Goal: Information Seeking & Learning: Compare options

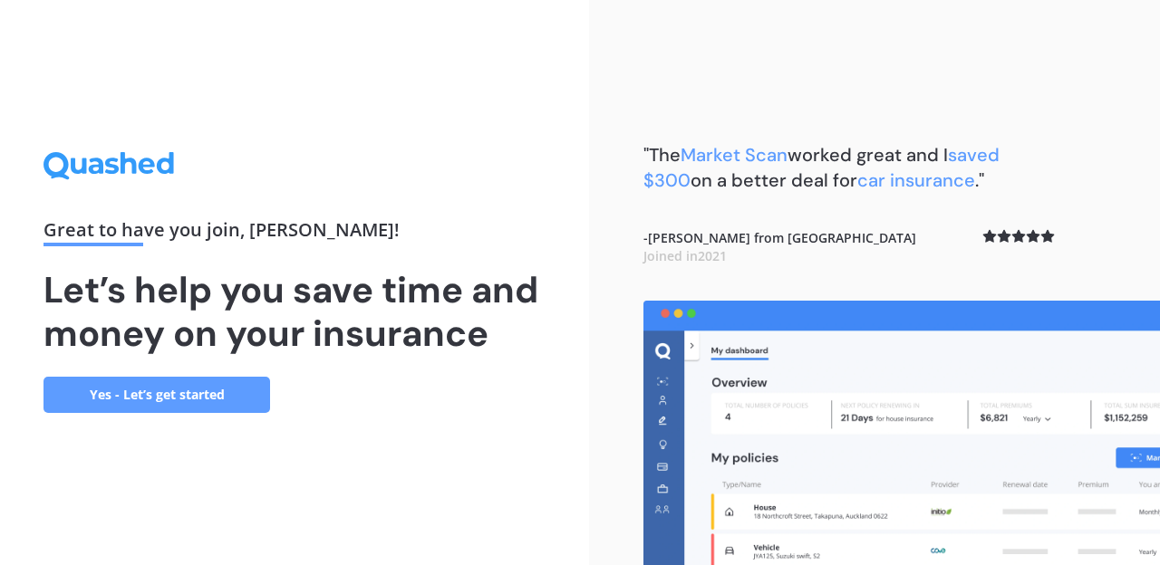
click at [191, 389] on link "Yes - Let’s get started" at bounding box center [156, 395] width 226 height 36
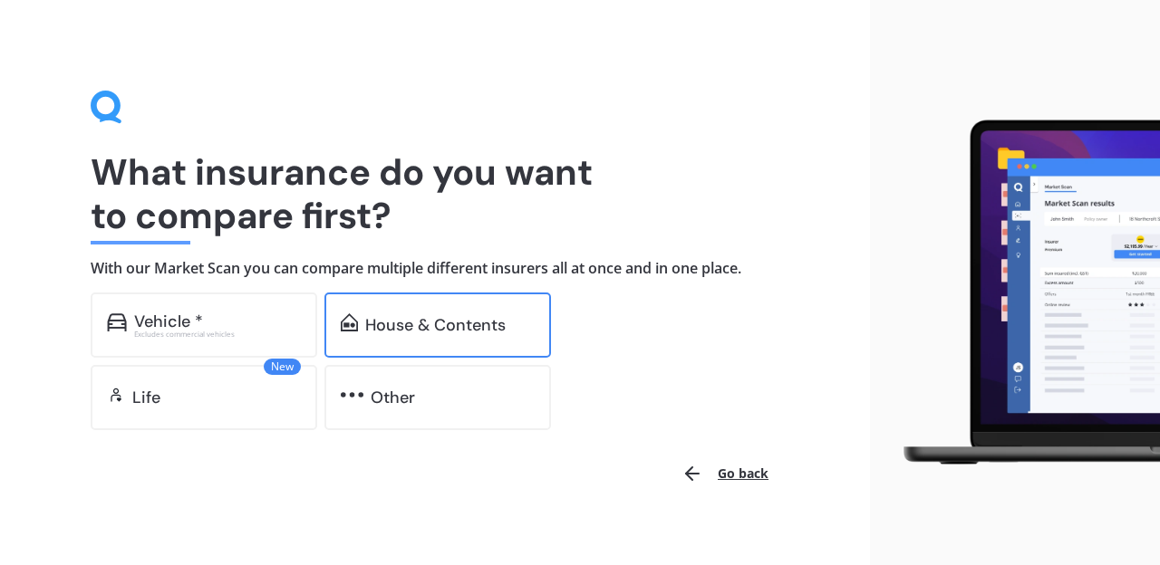
click at [428, 325] on div "House & Contents" at bounding box center [435, 325] width 140 height 18
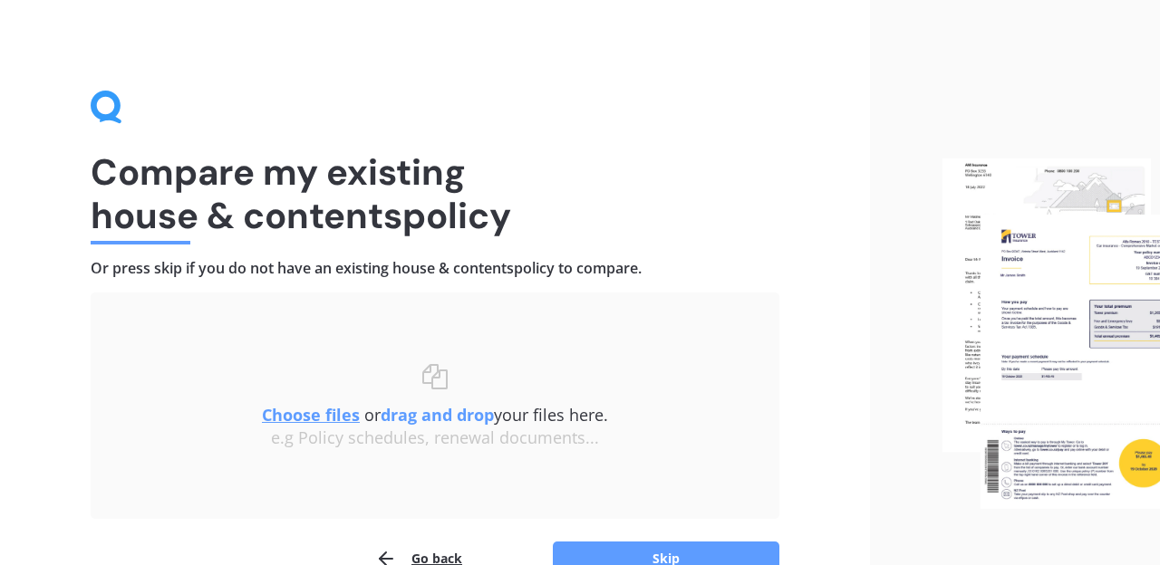
scroll to position [102, 0]
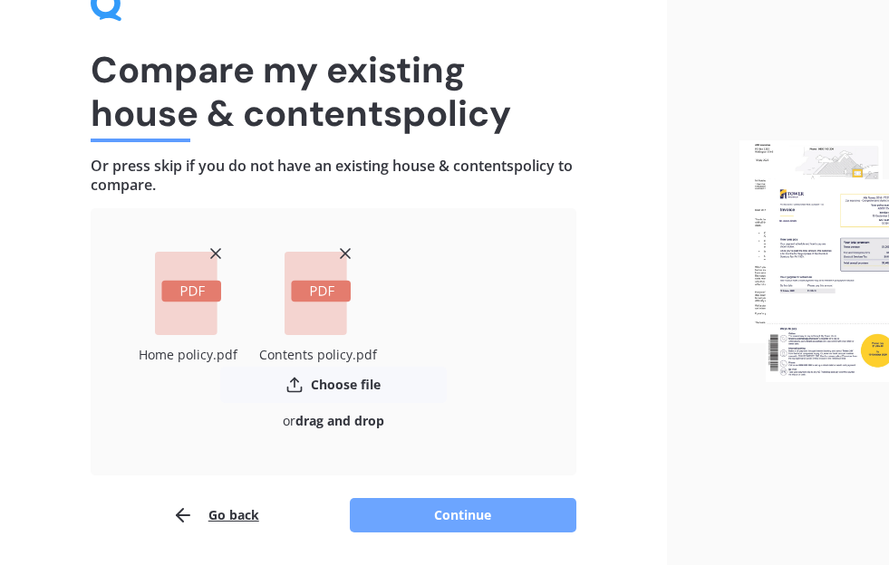
click at [446, 523] on button "Continue" at bounding box center [463, 515] width 226 height 34
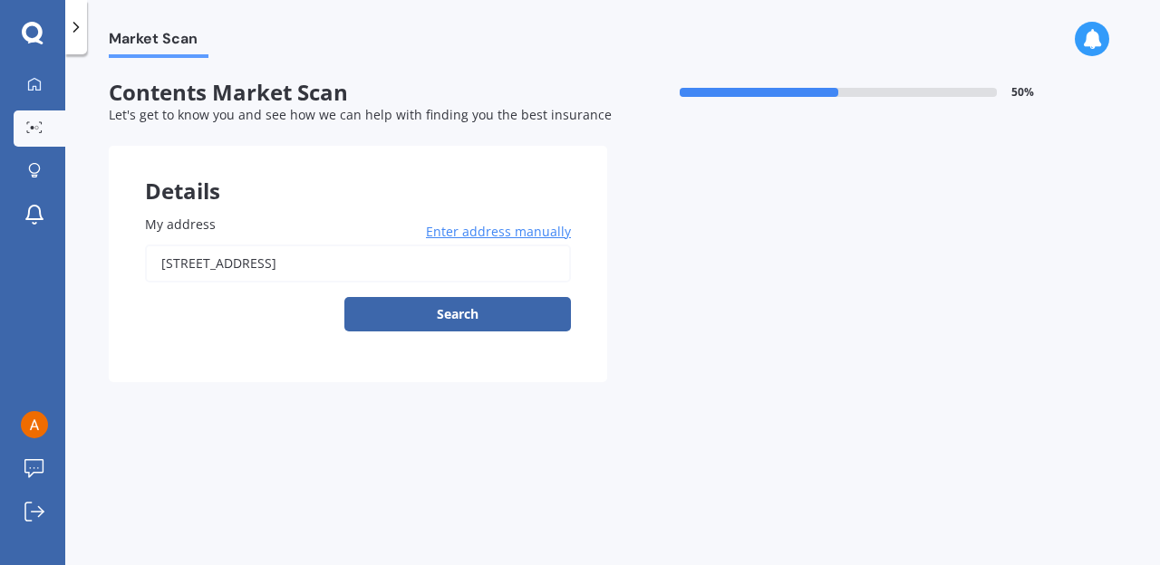
click at [481, 271] on input "[STREET_ADDRESS]" at bounding box center [358, 264] width 426 height 38
type input "[STREET_ADDRESS]"
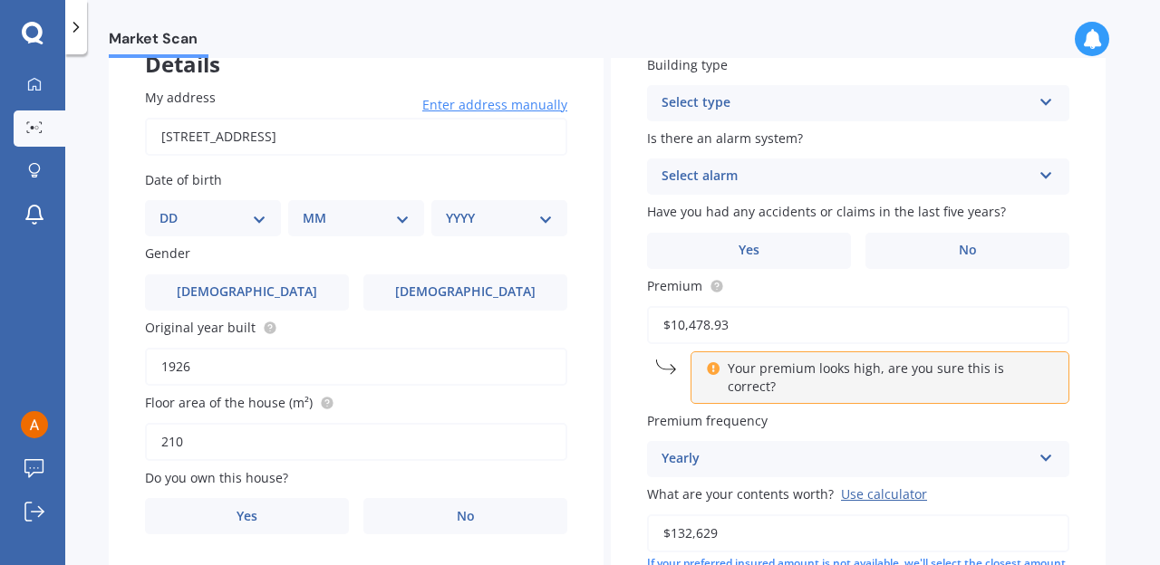
scroll to position [128, 0]
click at [261, 203] on div "DD 01 02 03 04 05 06 07 08 09 10 11 12 13 14 15 16 17 18 19 20 21 22 23 24 25 2…" at bounding box center [213, 217] width 136 height 36
click at [266, 228] on div "DD 01 02 03 04 05 06 07 08 09 10 11 12 13 14 15 16 17 18 19 20 21 22 23 24 25 2…" at bounding box center [213, 217] width 136 height 36
click at [159, 207] on select "DD 01 02 03 04 05 06 07 08 09 10 11 12 13 14 15 16 17 18 19 20 21 22 23 24 25 2…" at bounding box center [212, 217] width 107 height 20
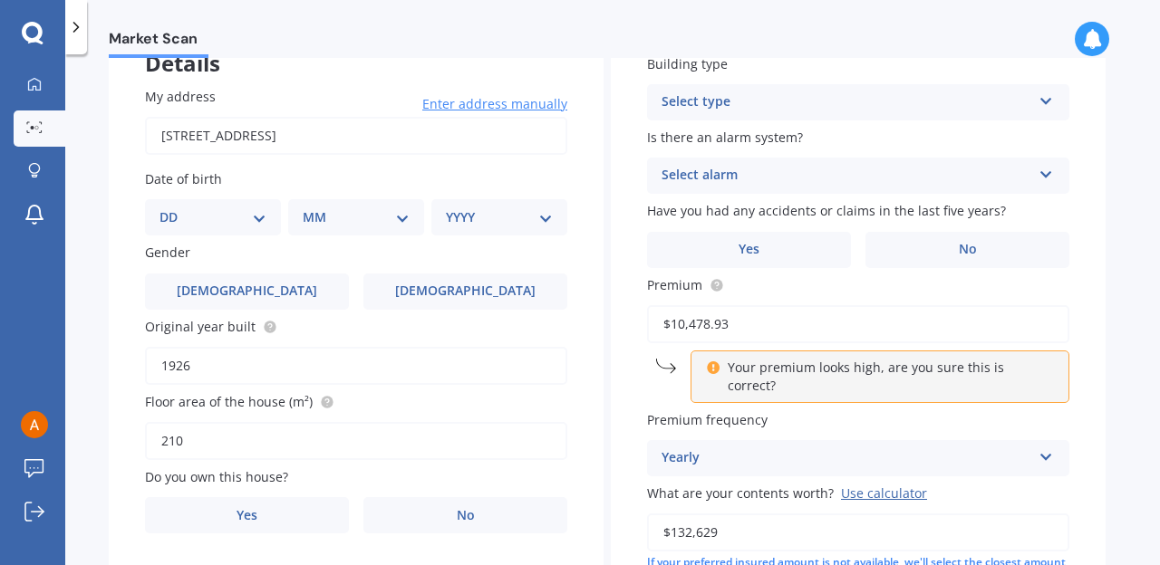
select select "25"
click option "25" at bounding box center [0, 0] width 0 height 0
select select "04"
click option "04" at bounding box center [0, 0] width 0 height 0
click at [446, 207] on select "YYYY 2009 2008 2007 2006 2005 2004 2003 2002 2001 2000 1999 1998 1997 1996 1995…" at bounding box center [496, 217] width 100 height 20
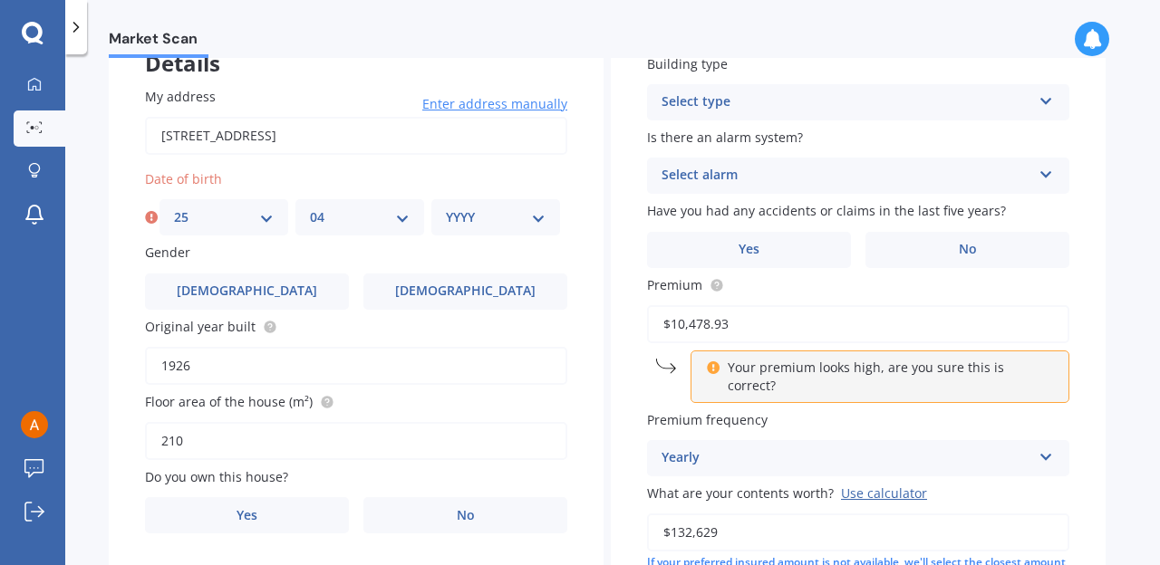
select select "1970"
click option "1970" at bounding box center [0, 0] width 0 height 0
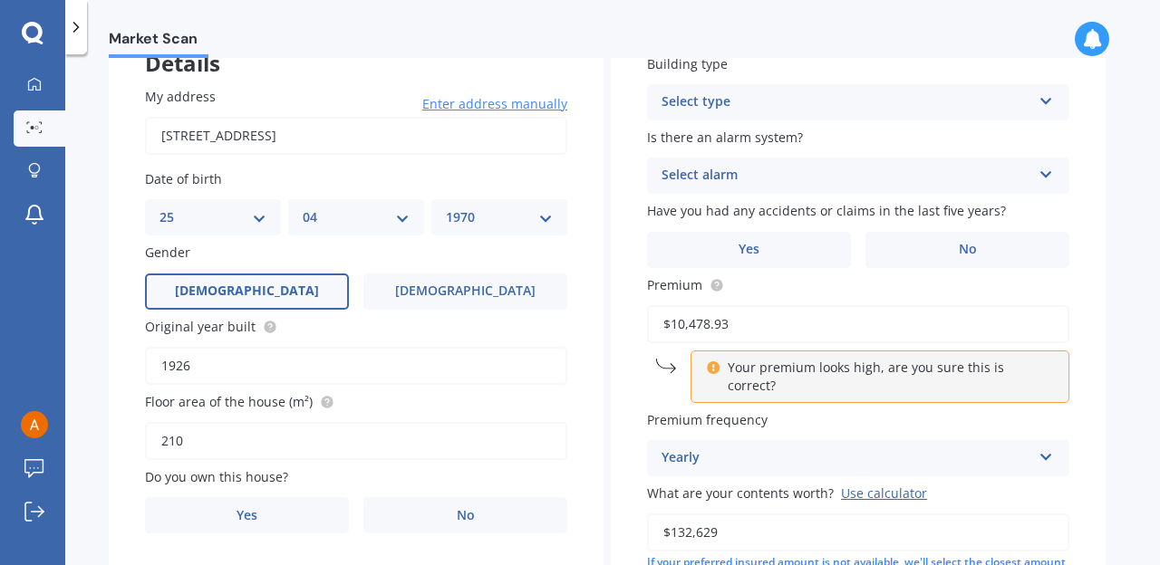
click at [248, 302] on label "[DEMOGRAPHIC_DATA]" at bounding box center [247, 292] width 204 height 36
click at [0, 0] on input "[DEMOGRAPHIC_DATA]" at bounding box center [0, 0] width 0 height 0
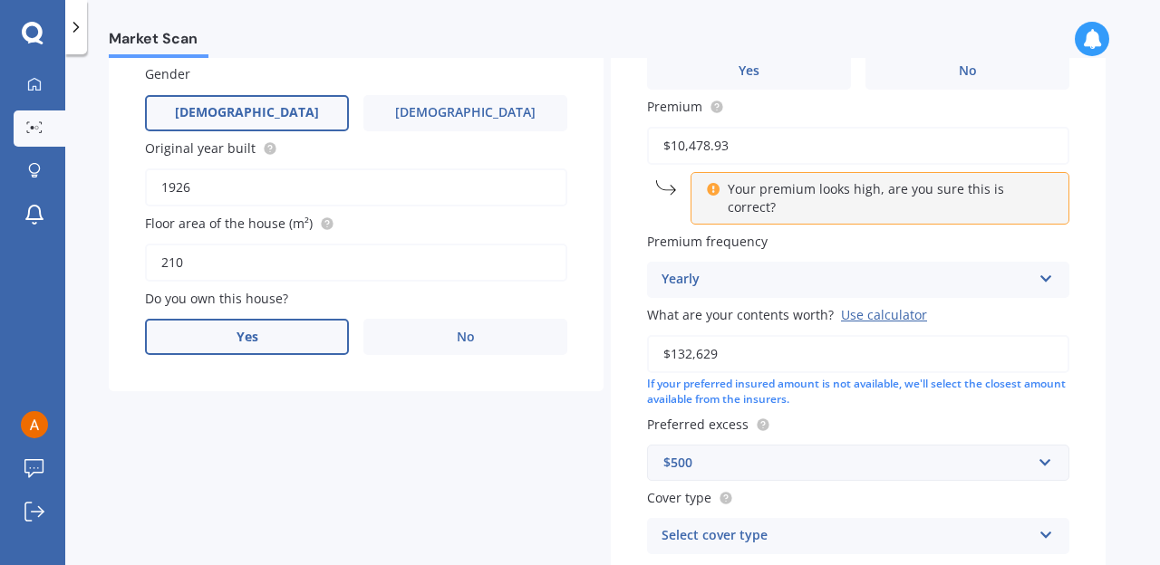
click at [235, 331] on label "Yes" at bounding box center [247, 337] width 204 height 36
click at [0, 0] on input "Yes" at bounding box center [0, 0] width 0 height 0
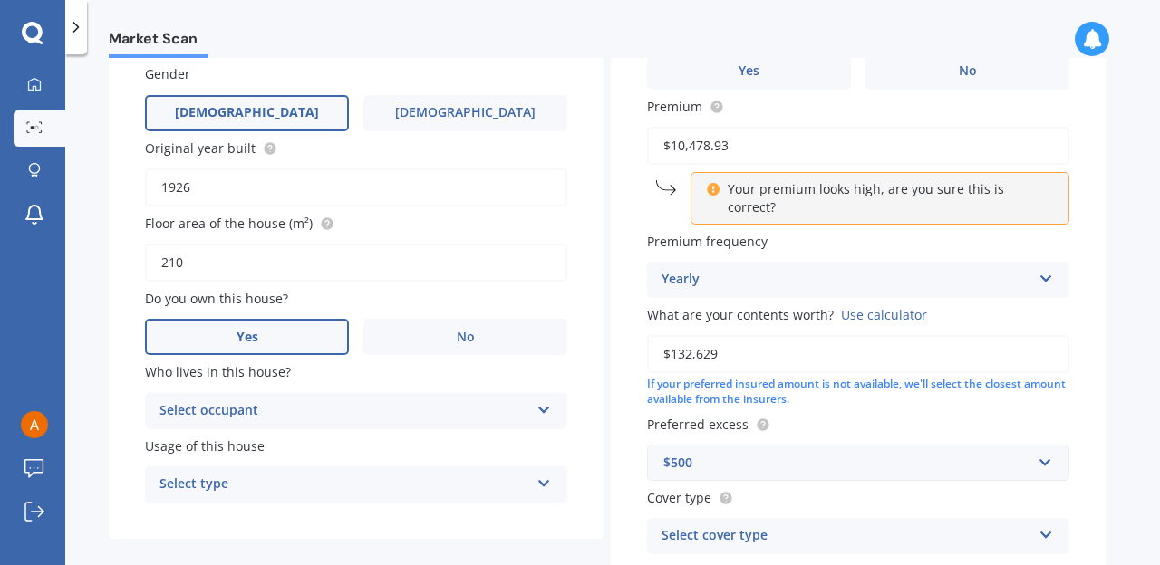
click at [265, 412] on div "Select occupant" at bounding box center [344, 411] width 370 height 22
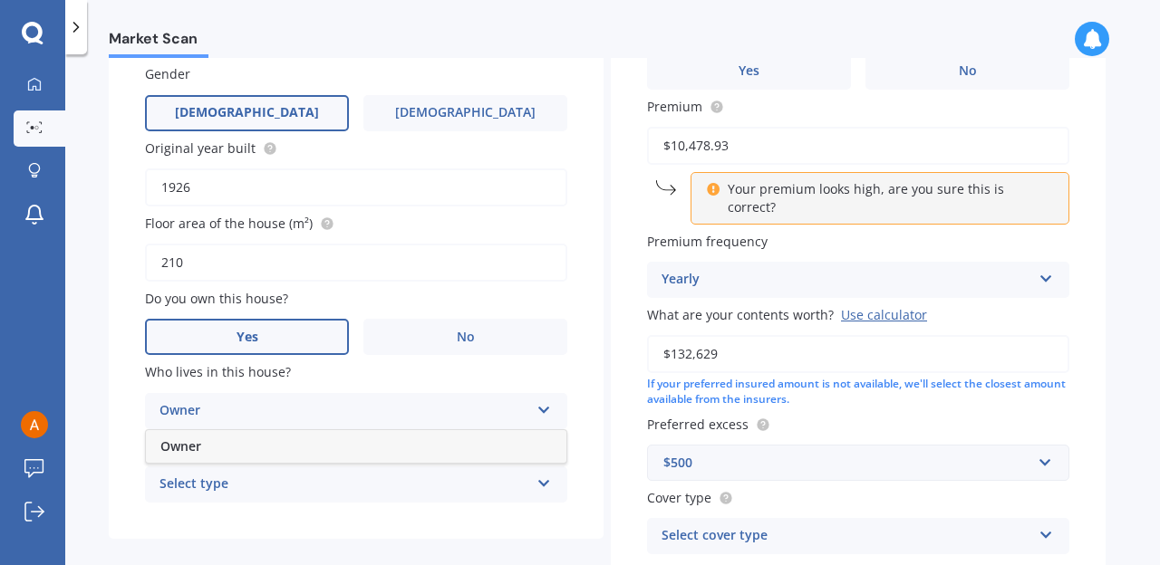
click at [265, 412] on div "Owner" at bounding box center [344, 411] width 370 height 22
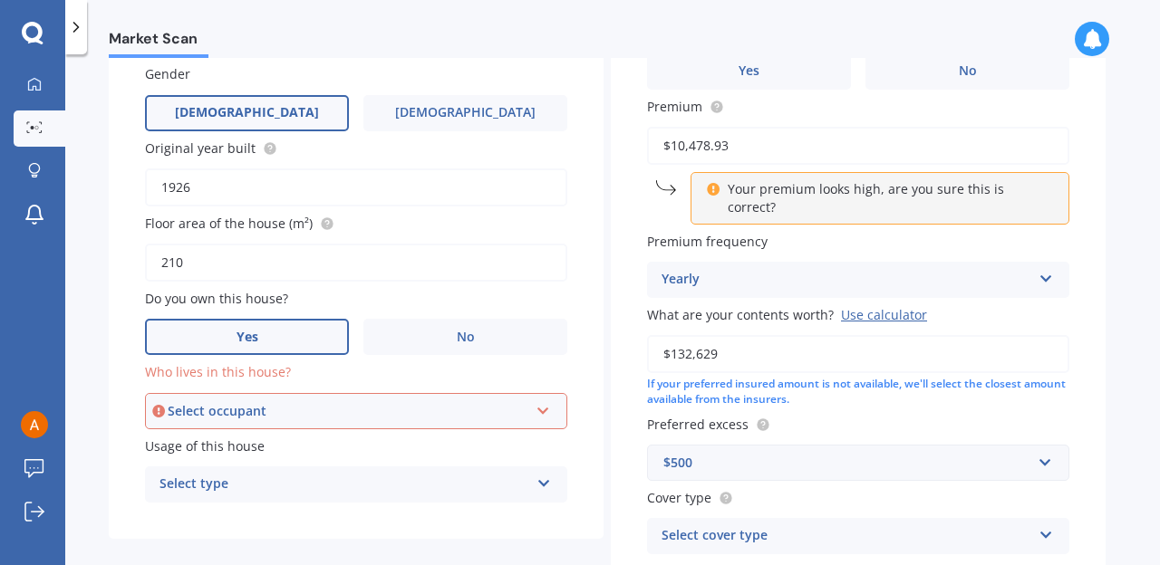
click at [265, 412] on div "Select occupant" at bounding box center [348, 411] width 361 height 20
click at [262, 447] on div "Owner" at bounding box center [356, 445] width 419 height 33
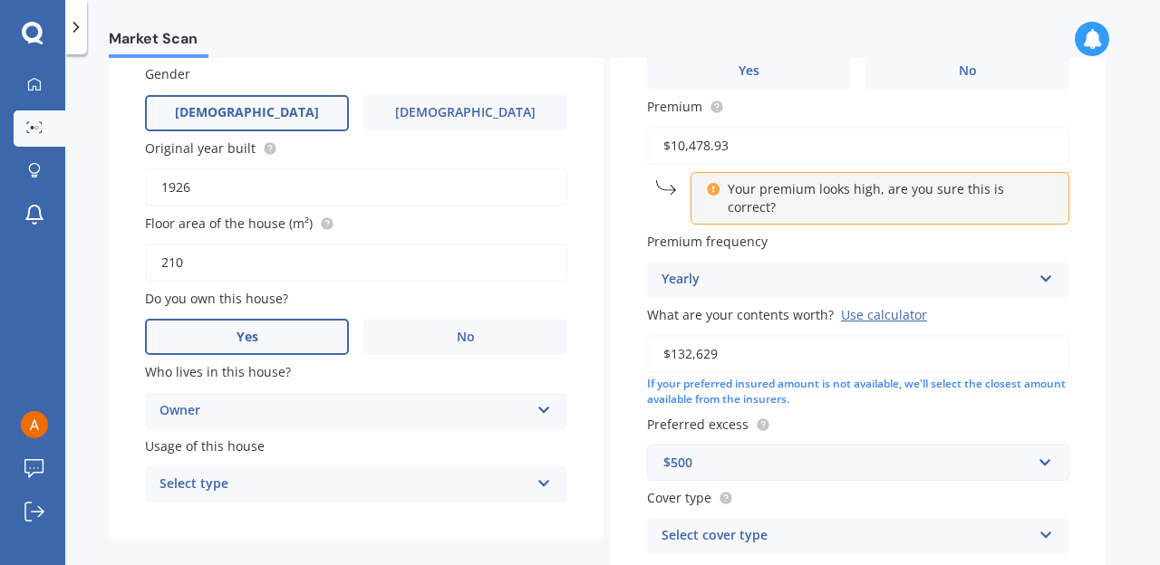
click at [324, 488] on div "Select type" at bounding box center [344, 485] width 370 height 22
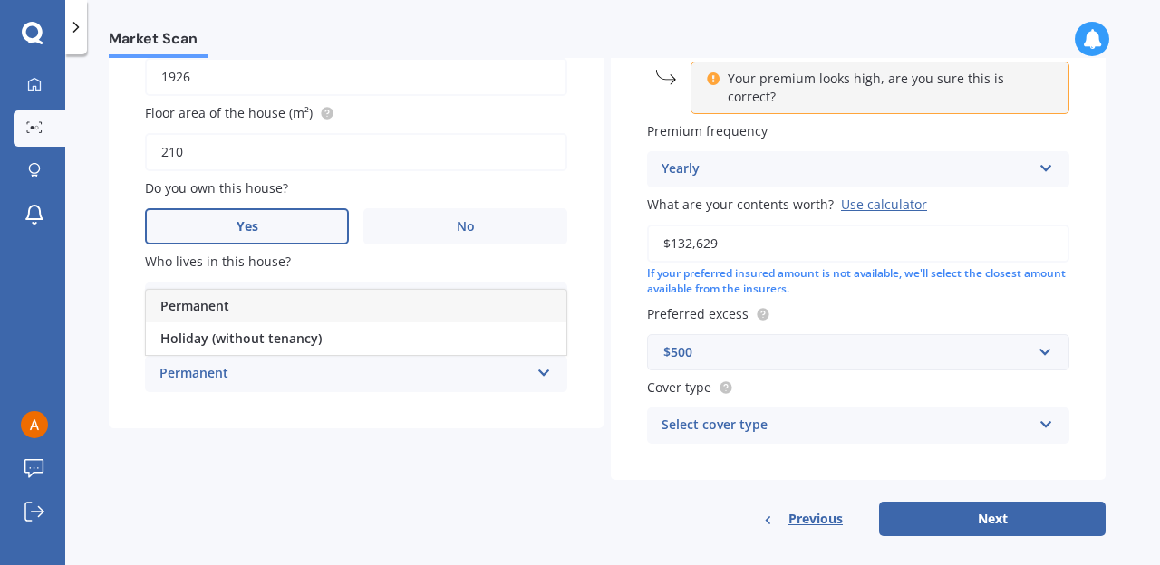
scroll to position [416, 0]
click at [227, 381] on div "Permanent" at bounding box center [344, 375] width 370 height 22
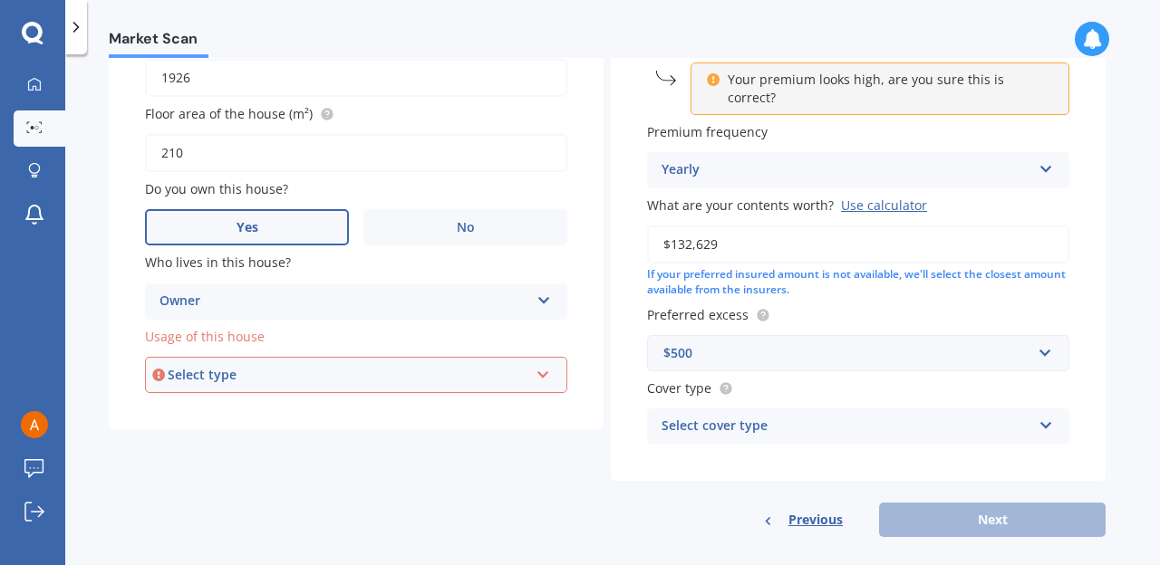
click at [227, 381] on div "Select type" at bounding box center [348, 375] width 361 height 20
click at [216, 410] on span "Permanent" at bounding box center [195, 408] width 69 height 17
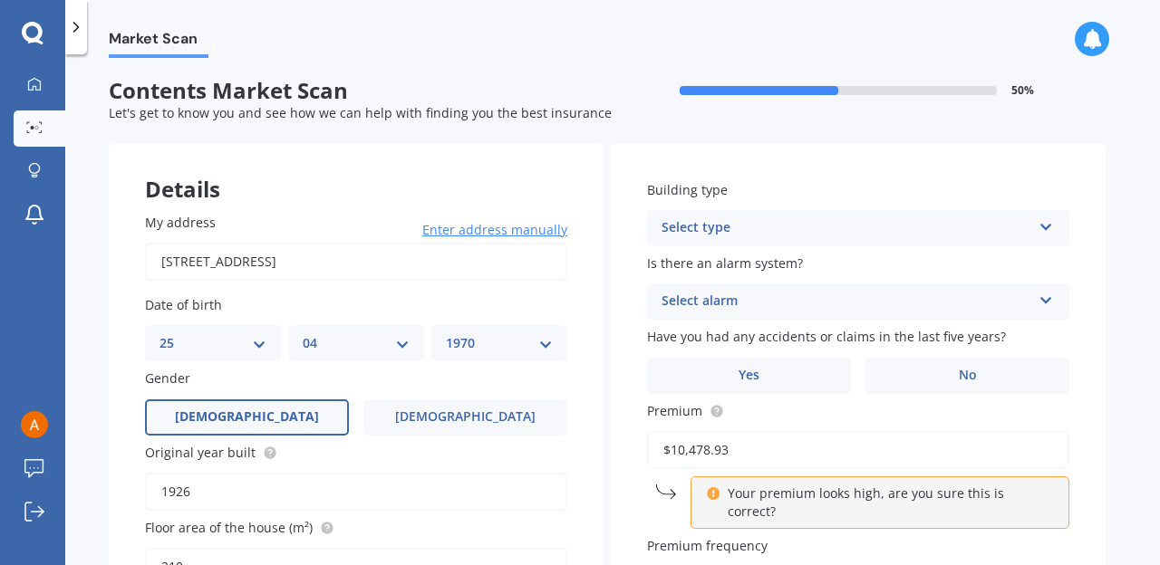
scroll to position [0, 0]
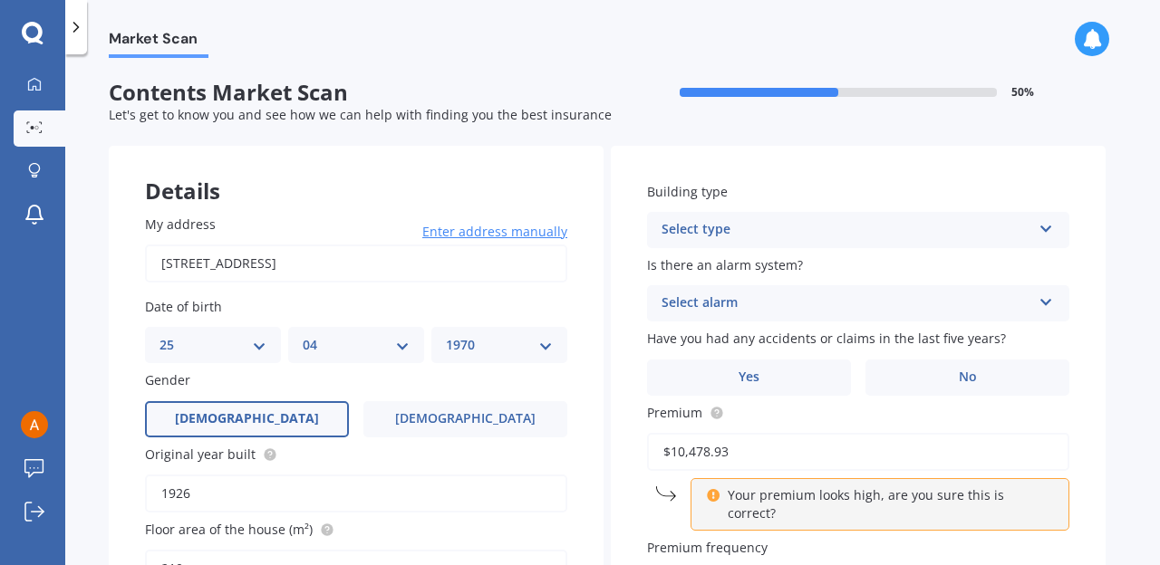
click at [869, 225] on div "Select type" at bounding box center [846, 230] width 370 height 22
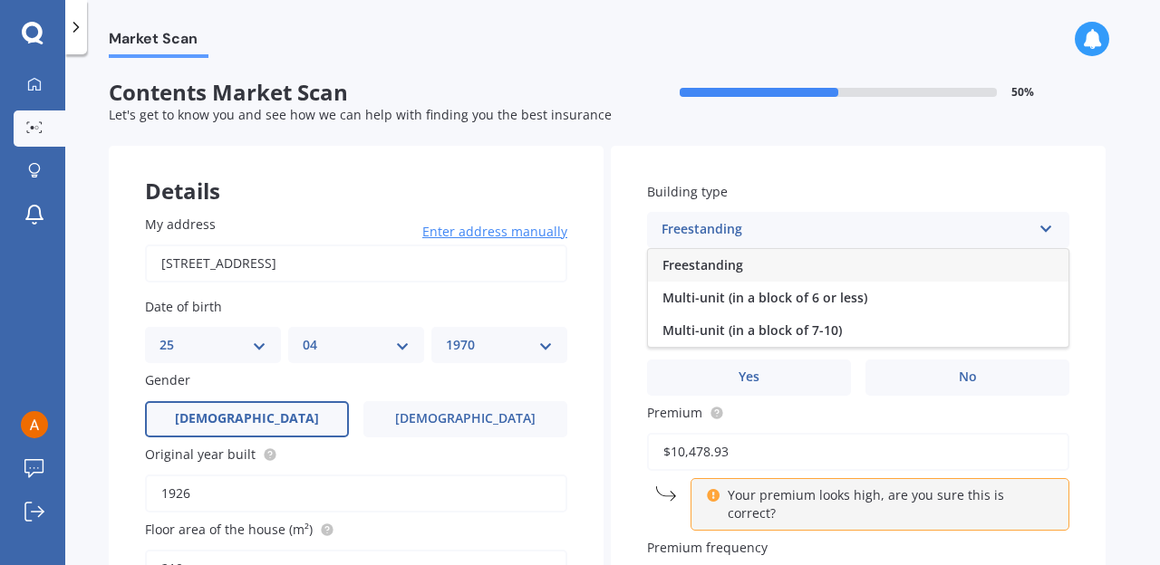
click at [737, 267] on span "Freestanding" at bounding box center [702, 264] width 81 height 17
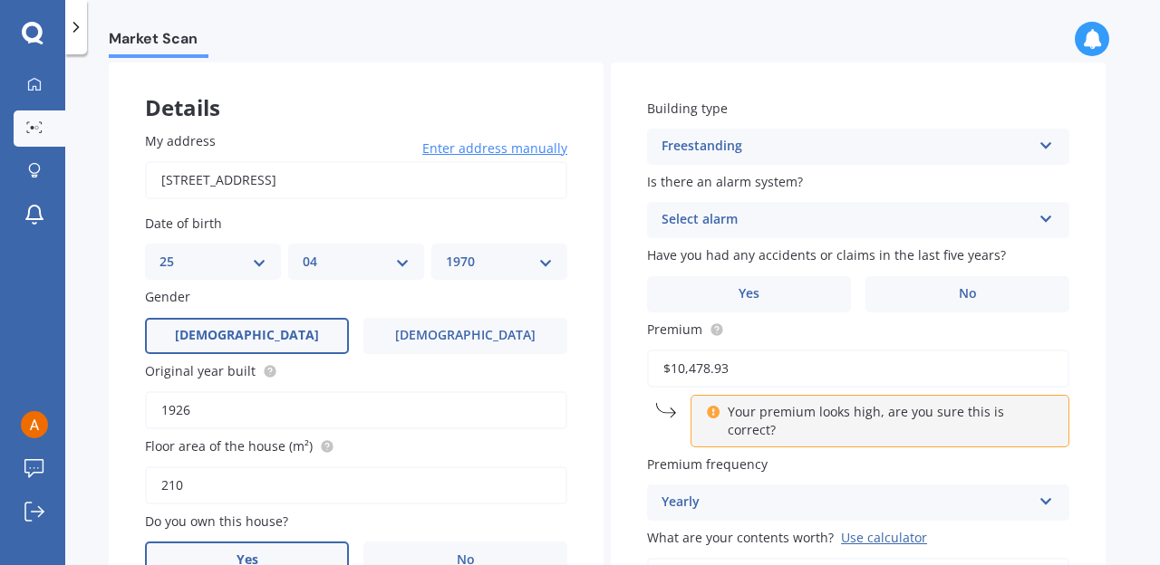
scroll to position [85, 0]
click at [939, 220] on div "Select alarm" at bounding box center [846, 218] width 370 height 22
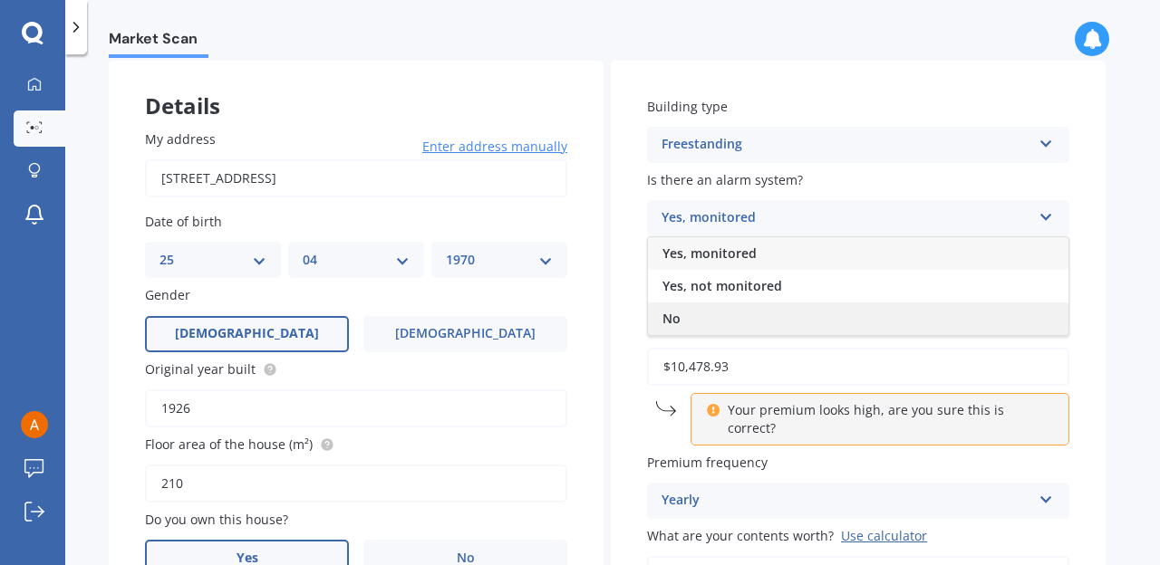
click at [678, 322] on span "No" at bounding box center [671, 318] width 18 height 17
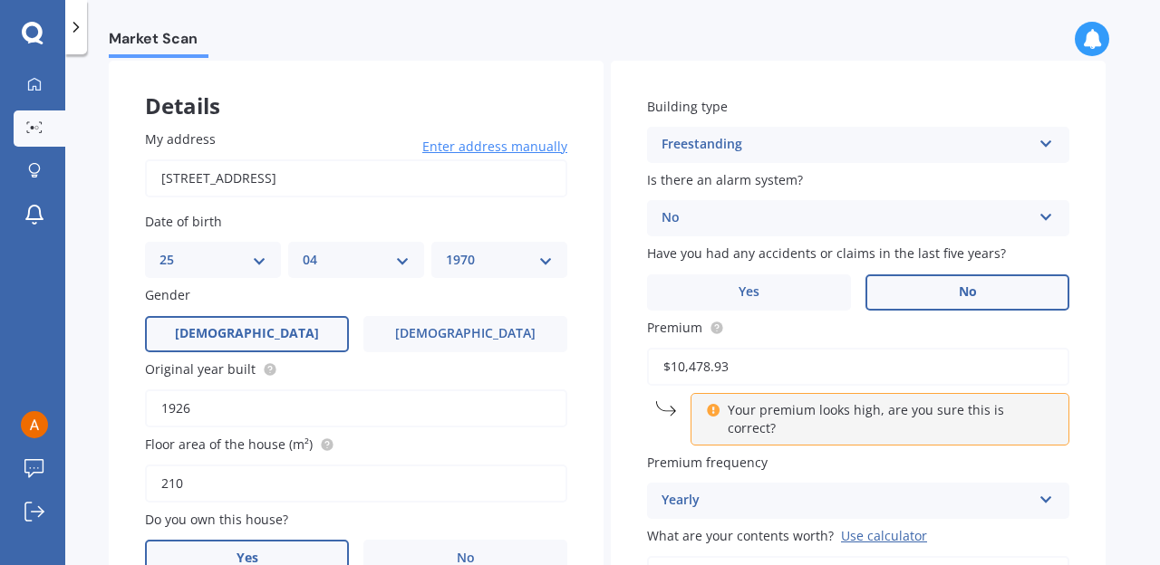
click at [963, 283] on label "No" at bounding box center [967, 292] width 204 height 36
click at [0, 0] on input "No" at bounding box center [0, 0] width 0 height 0
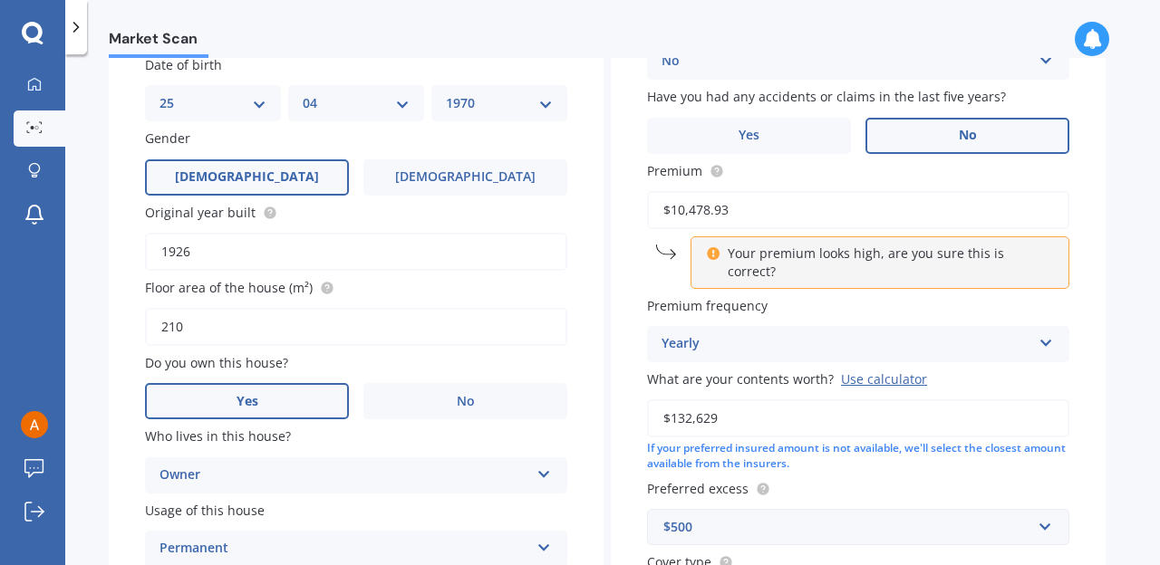
scroll to position [241, 0]
click at [1045, 334] on icon at bounding box center [1045, 340] width 15 height 13
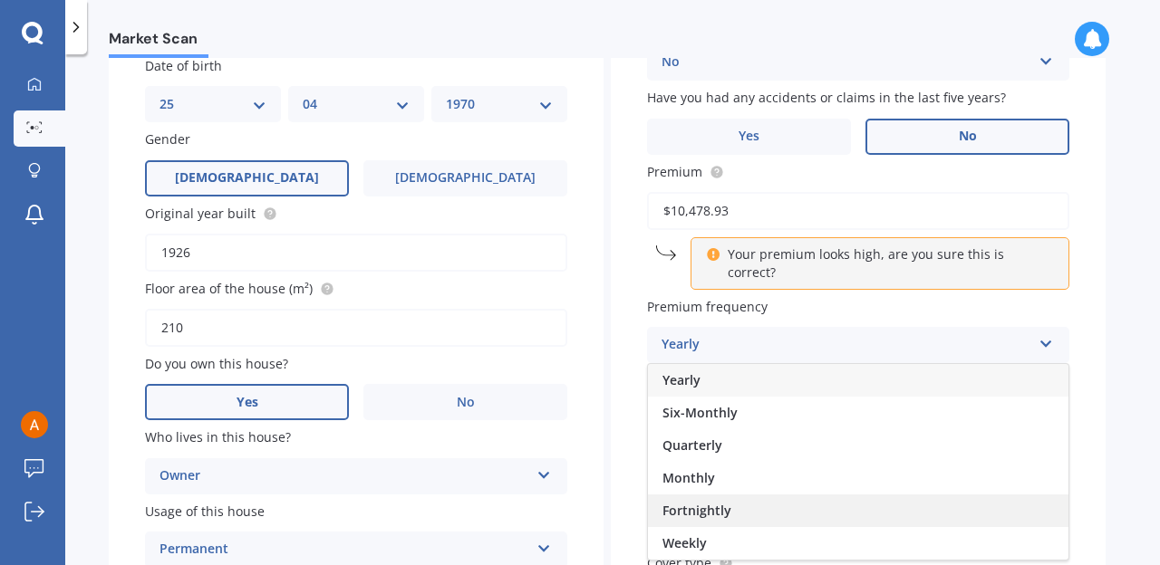
click at [810, 500] on div "Fortnightly" at bounding box center [858, 511] width 420 height 33
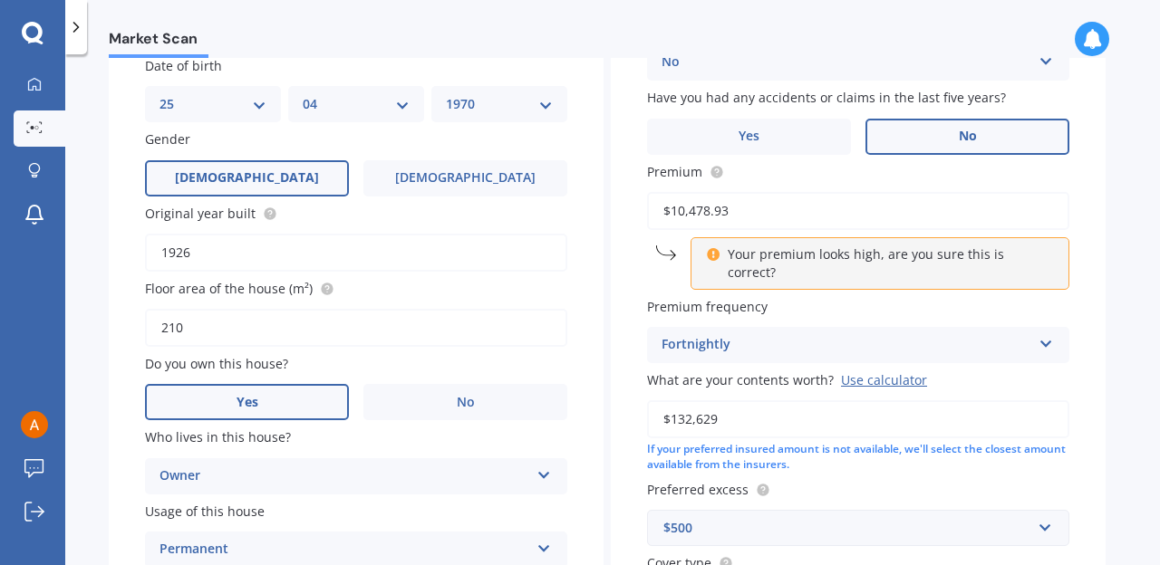
click at [976, 334] on div "Fortnightly" at bounding box center [846, 345] width 370 height 22
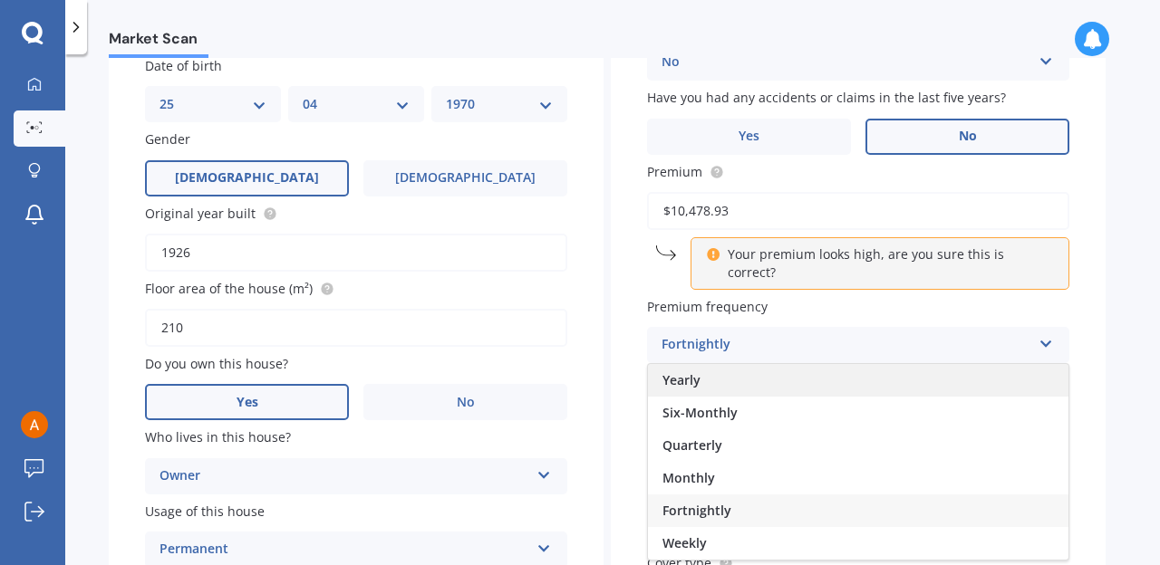
click at [842, 366] on div "Yearly" at bounding box center [858, 380] width 420 height 33
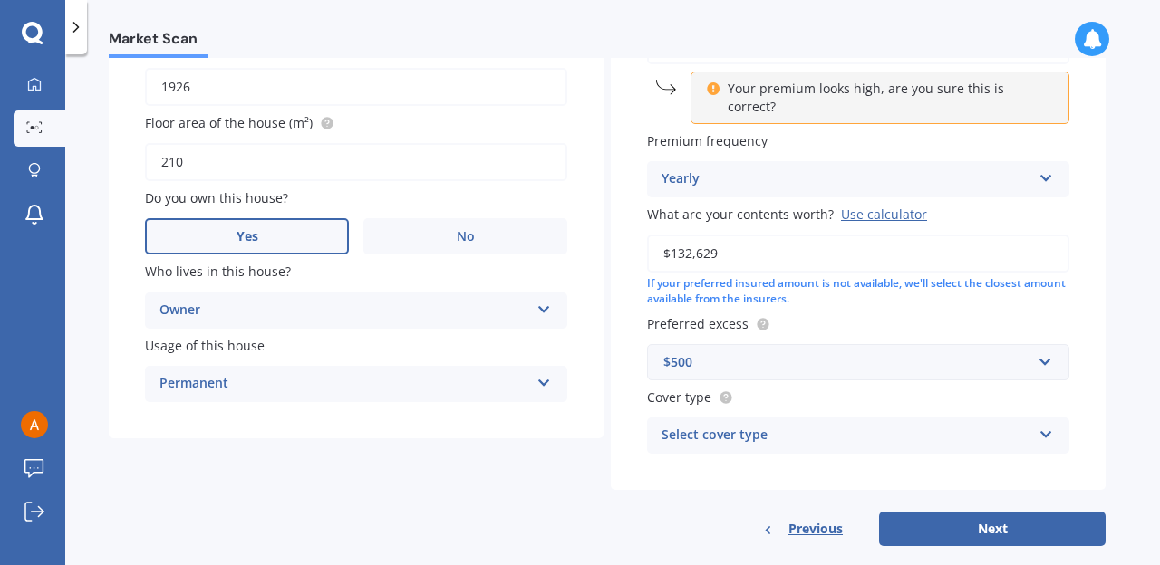
scroll to position [417, 0]
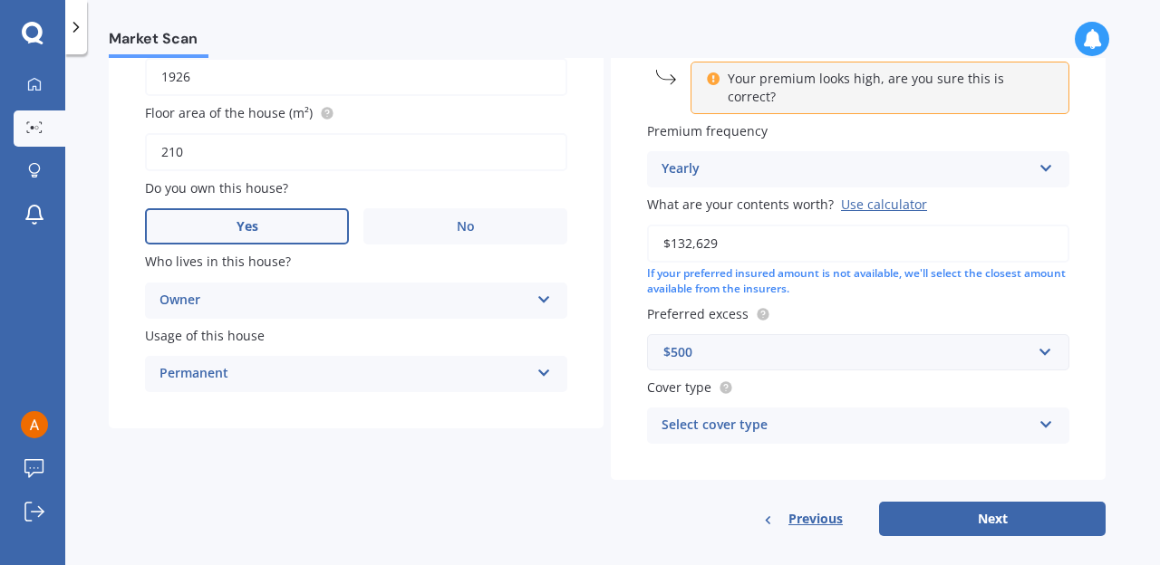
click at [779, 415] on div "Select cover type" at bounding box center [846, 426] width 370 height 22
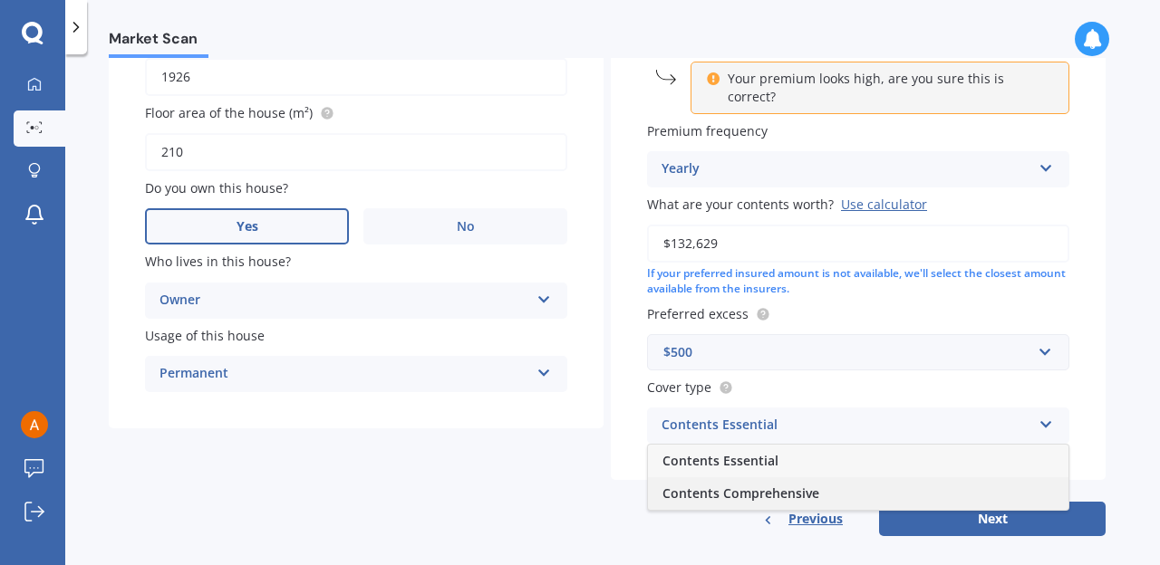
click at [721, 485] on span "Contents Comprehensive" at bounding box center [740, 493] width 157 height 17
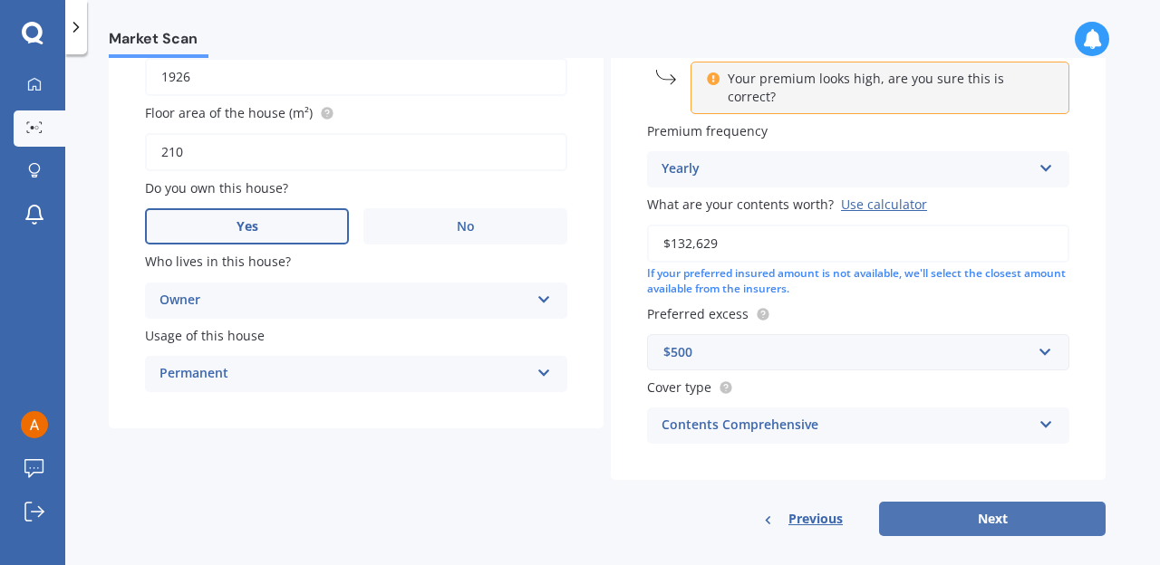
click at [994, 502] on button "Next" at bounding box center [992, 519] width 226 height 34
select select "25"
select select "04"
select select "1970"
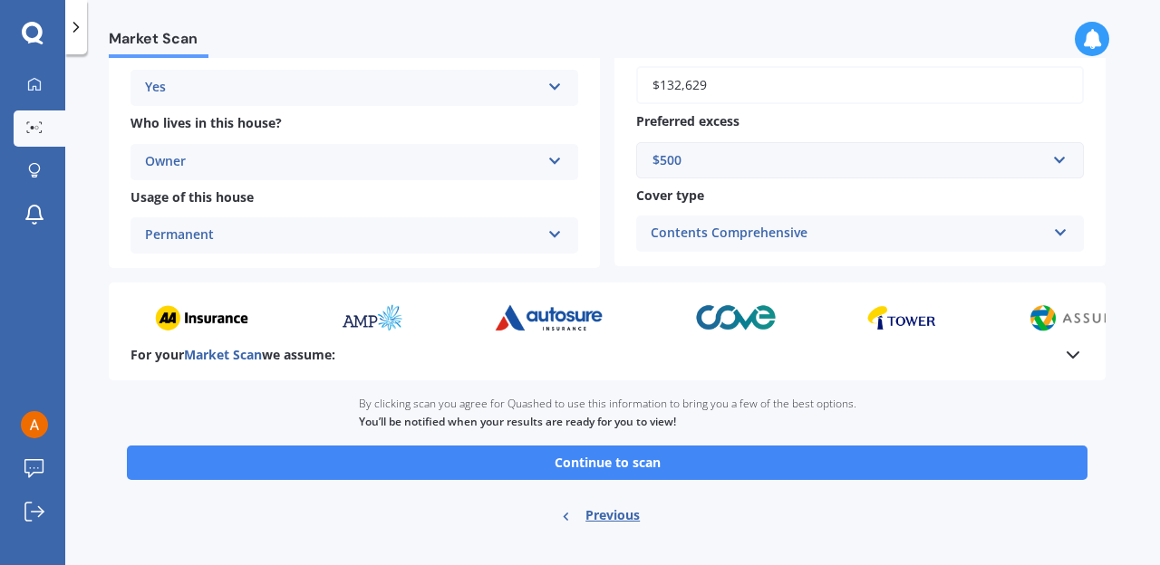
scroll to position [499, 0]
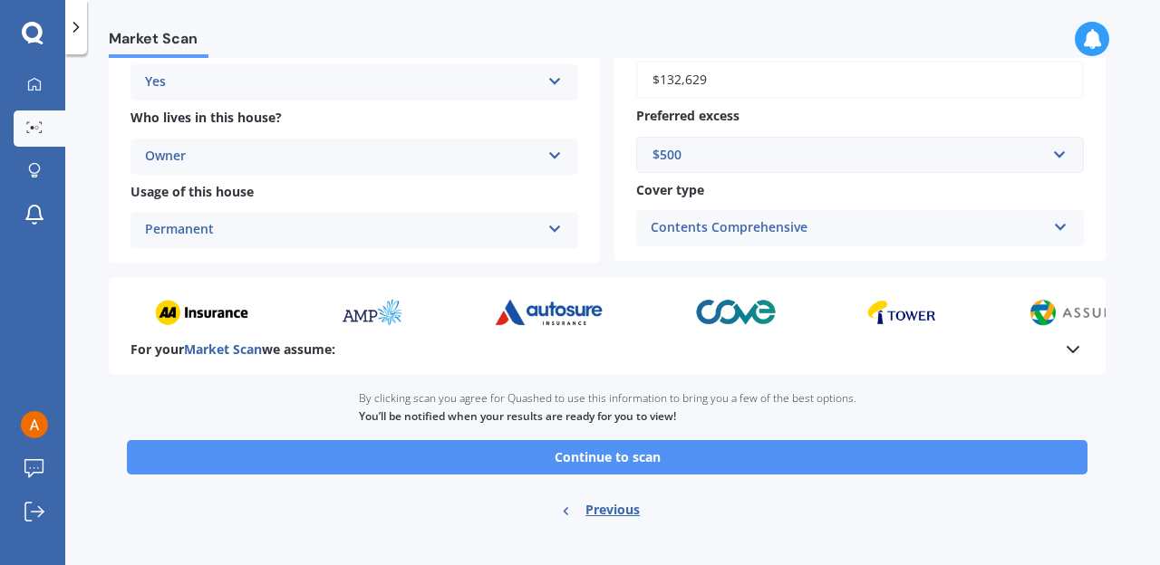
click at [630, 457] on button "Continue to scan" at bounding box center [607, 457] width 960 height 34
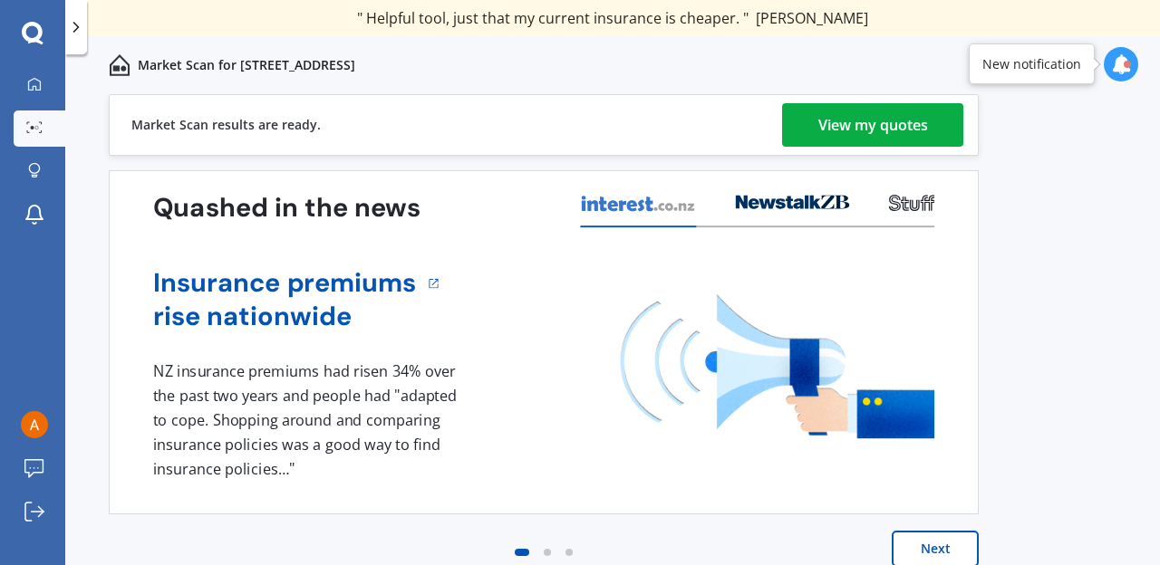
scroll to position [20, 0]
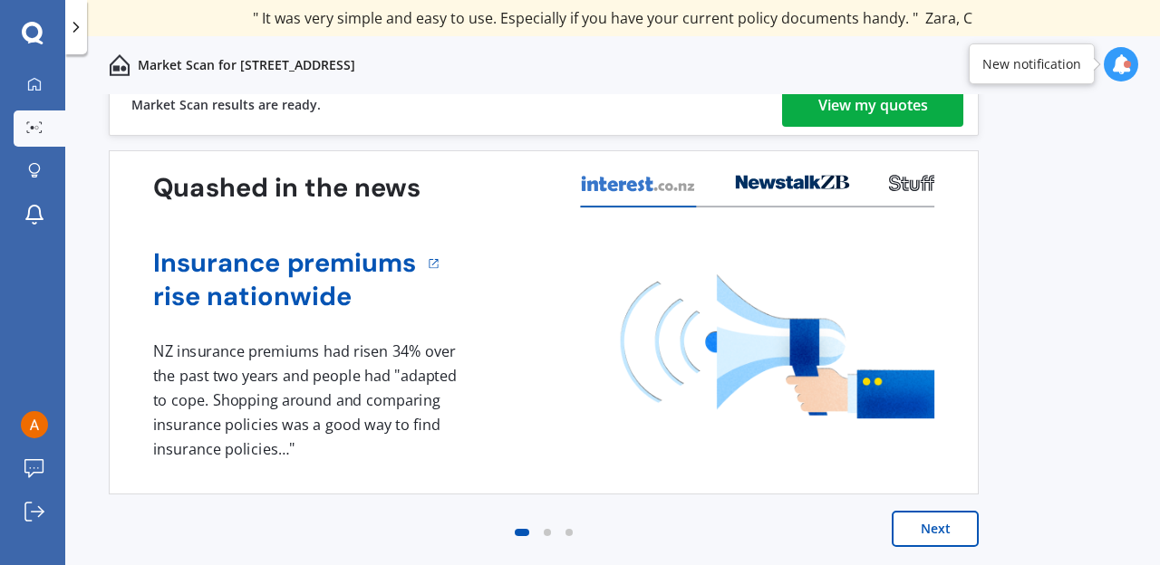
click at [855, 115] on div "View my quotes" at bounding box center [873, 104] width 110 height 43
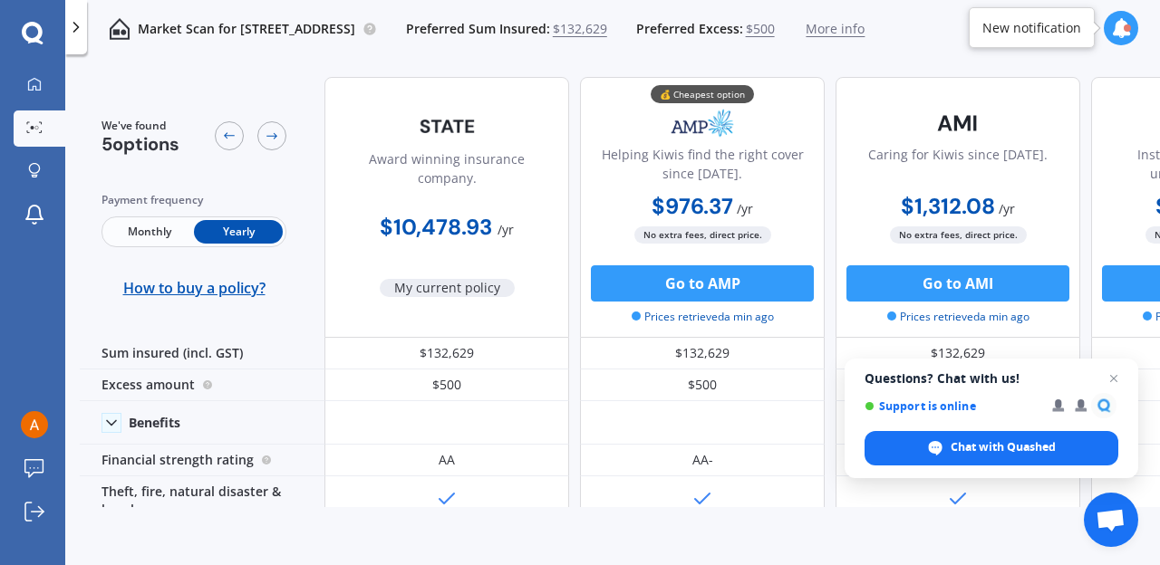
click at [35, 35] on icon at bounding box center [33, 34] width 22 height 24
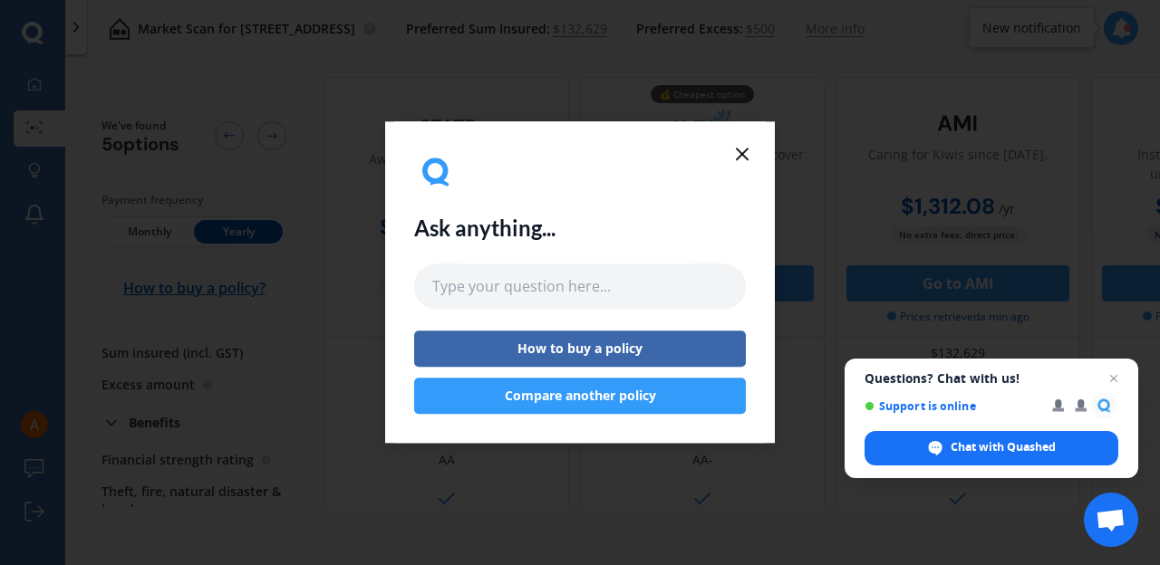
click at [739, 152] on icon at bounding box center [742, 154] width 22 height 22
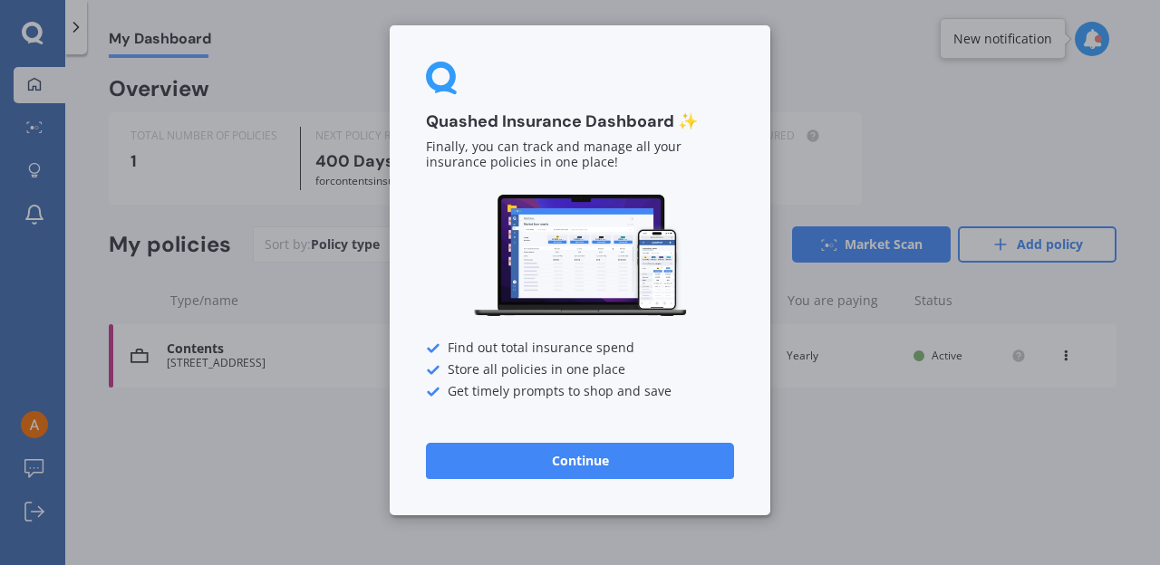
click at [241, 519] on div "Quashed Insurance Dashboard ✨ Finally, you can track and manage all your insura…" at bounding box center [580, 282] width 1160 height 565
click at [500, 486] on div "Quashed Insurance Dashboard ✨ Finally, you can track and manage all your insura…" at bounding box center [580, 270] width 380 height 490
click at [542, 454] on button "Continue" at bounding box center [580, 461] width 308 height 36
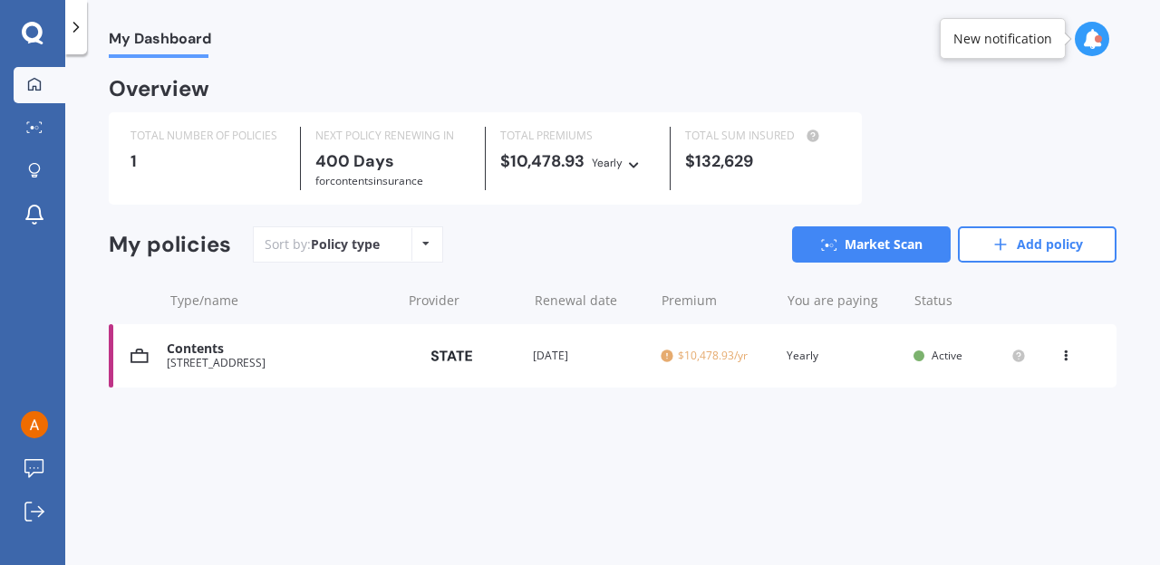
click at [367, 247] on div "Policy type" at bounding box center [345, 245] width 69 height 18
click at [416, 244] on div "Policy type Alphabetical Date added Renewing next" at bounding box center [425, 244] width 28 height 33
click at [382, 490] on div "My Dashboard Overview TOTAL NUMBER OF POLICIES 1 NEXT POLICY RENEWING [DATE] fo…" at bounding box center [612, 313] width 1094 height 511
click at [31, 36] on icon at bounding box center [33, 34] width 22 height 24
click at [224, 356] on div "Contents" at bounding box center [279, 349] width 225 height 15
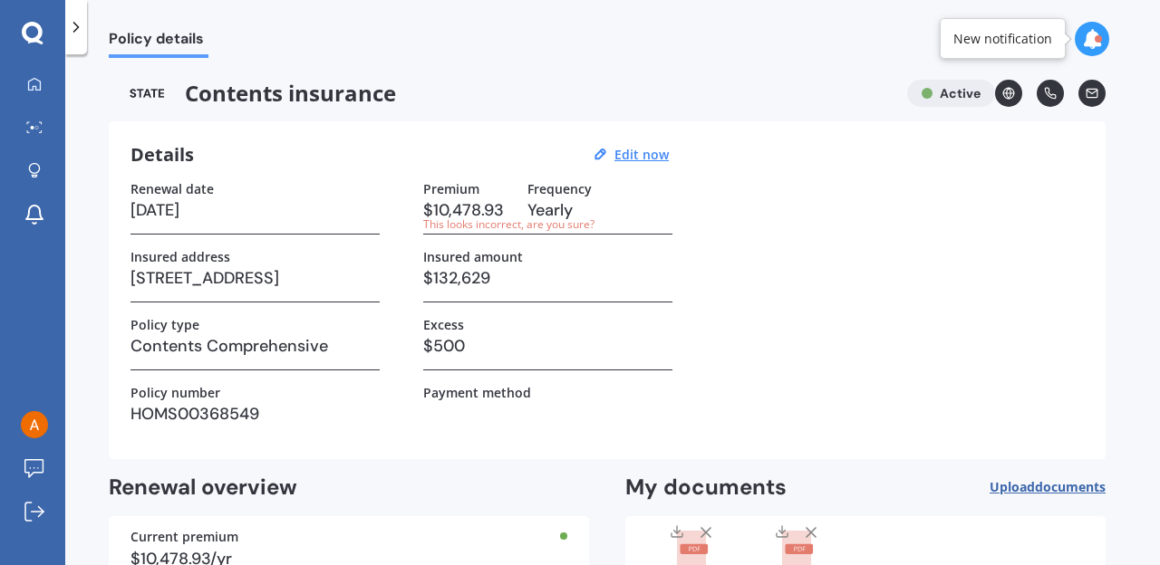
click at [526, 210] on div "Premium $10,478.93 This looks incorrect, are you sure? Frequency Yearly" at bounding box center [547, 207] width 249 height 53
click at [486, 231] on div "This looks incorrect, are you sure?" at bounding box center [468, 224] width 90 height 15
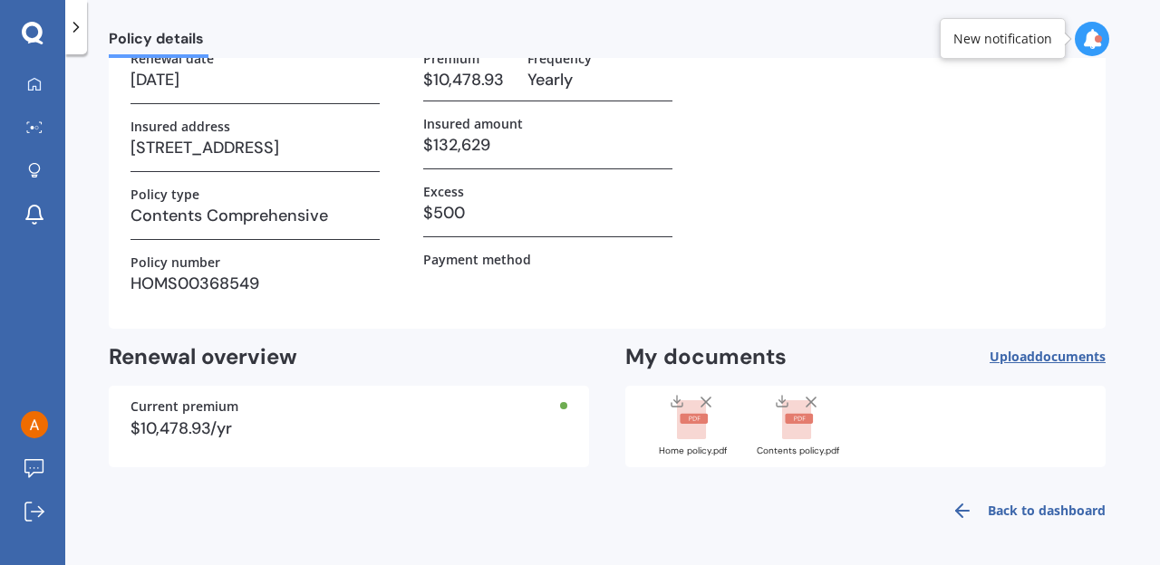
click at [812, 399] on icon at bounding box center [811, 402] width 18 height 18
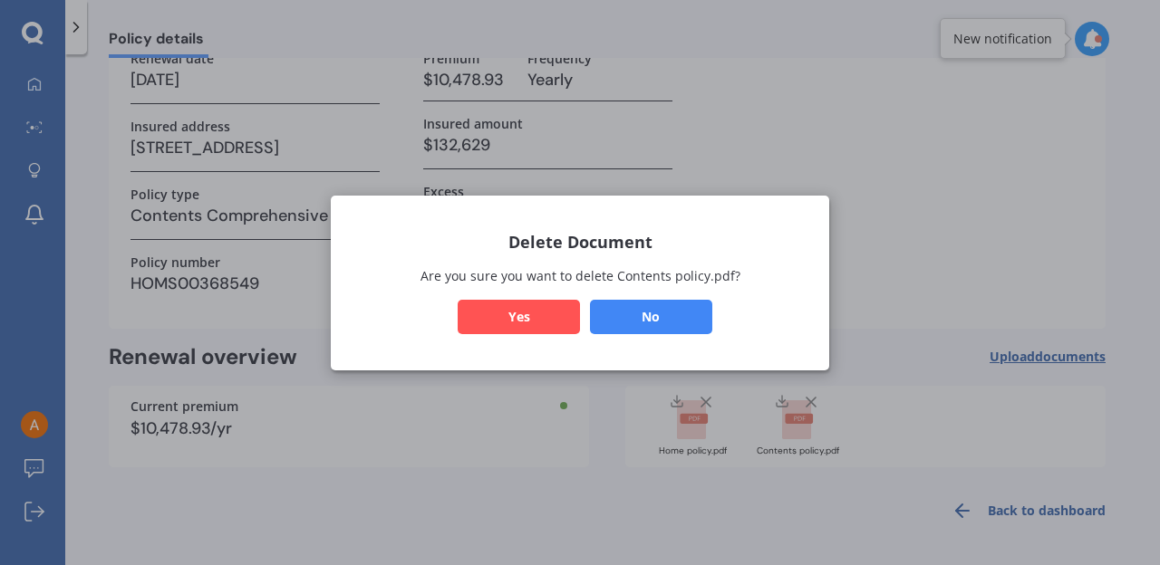
click at [544, 315] on button "Yes" at bounding box center [518, 316] width 122 height 34
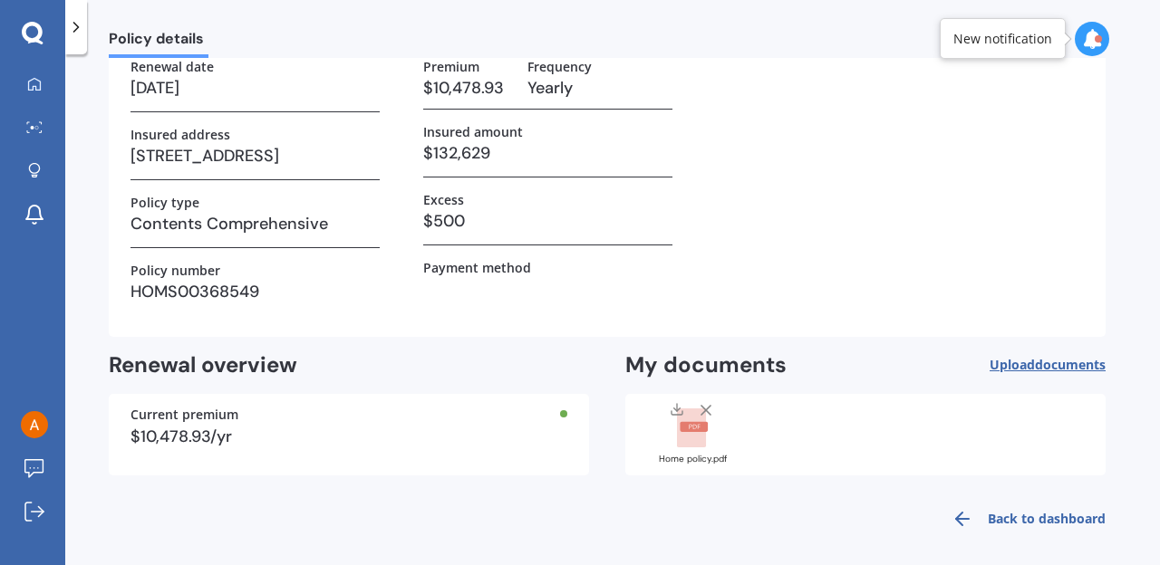
scroll to position [121, 0]
click at [1088, 43] on icon at bounding box center [1092, 39] width 20 height 20
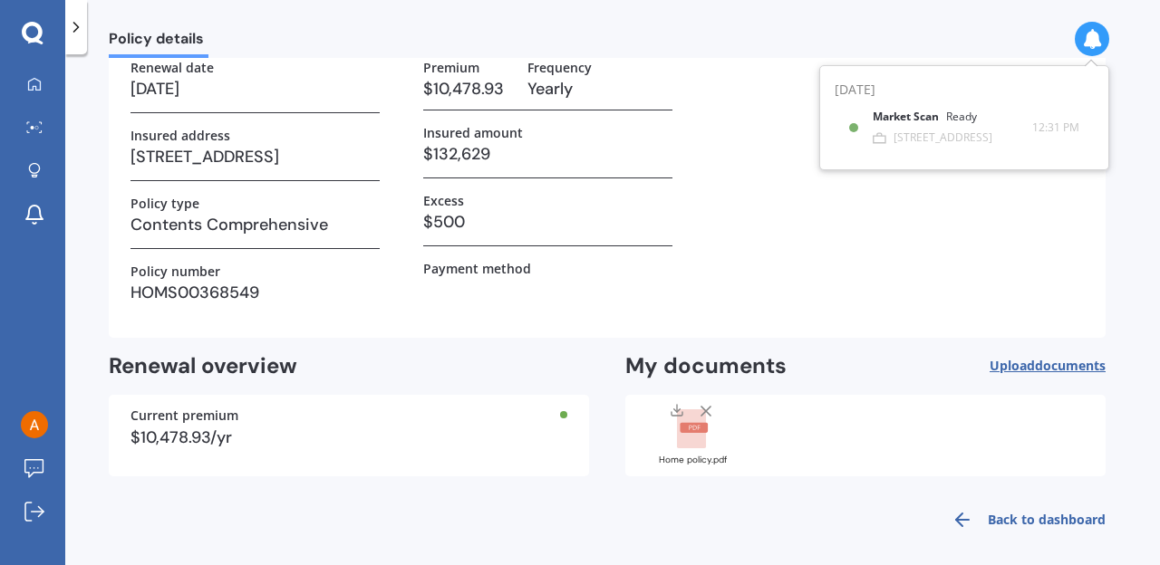
click at [968, 269] on div "Renewal date [DATE] Insured address [STREET_ADDRESS] Policy type Contents Compr…" at bounding box center [606, 188] width 953 height 256
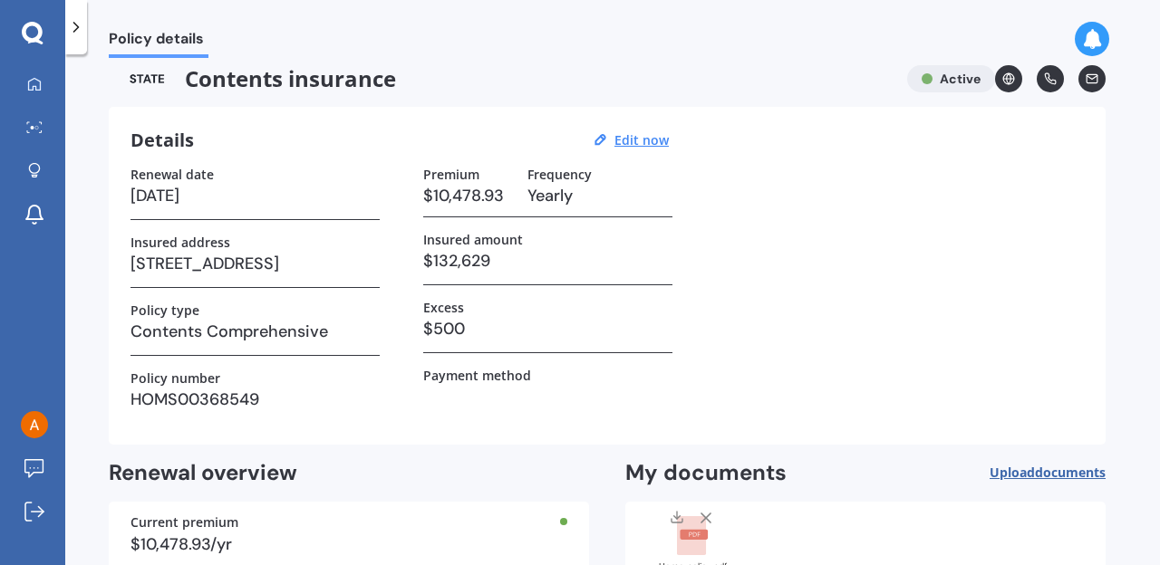
scroll to position [0, 0]
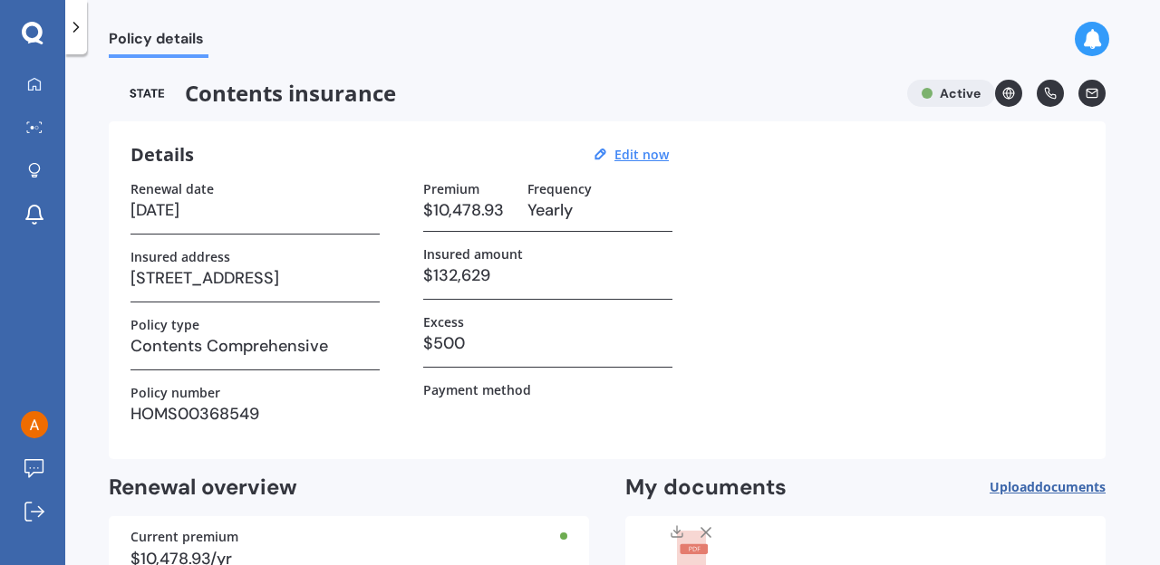
click at [79, 23] on icon at bounding box center [76, 27] width 18 height 18
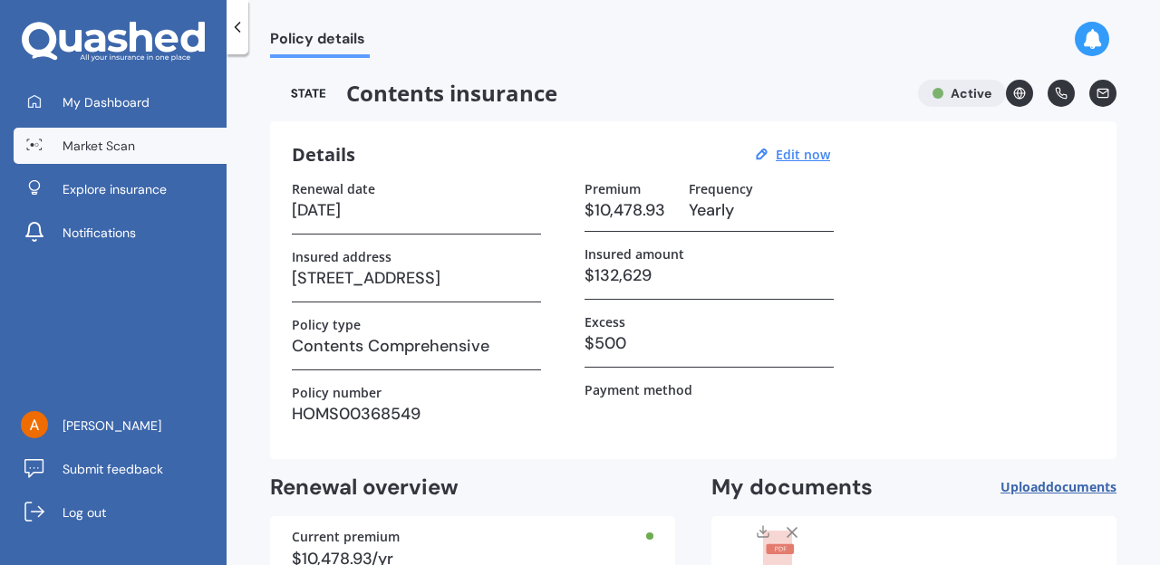
click at [118, 140] on span "Market Scan" at bounding box center [99, 146] width 72 height 18
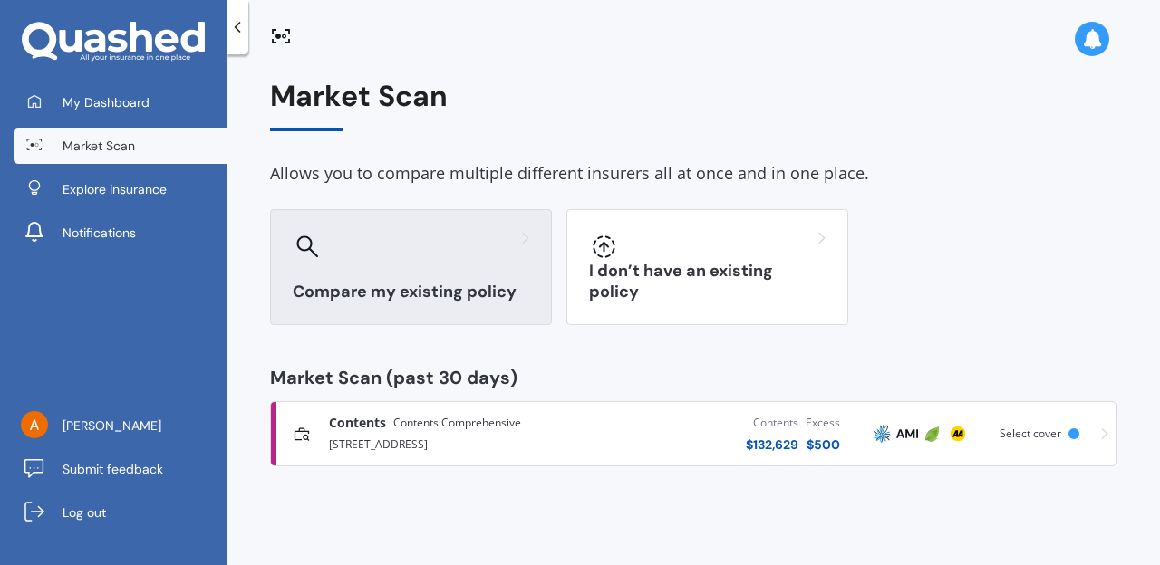
click at [419, 277] on div "Compare my existing policy" at bounding box center [411, 267] width 282 height 116
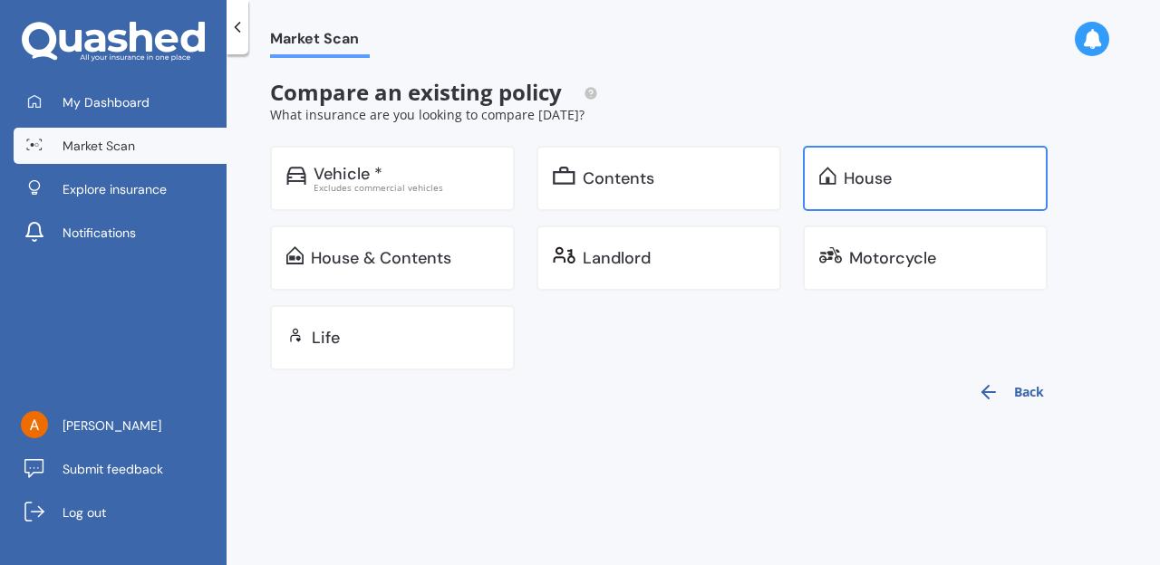
click at [883, 181] on div "House" at bounding box center [867, 178] width 48 height 18
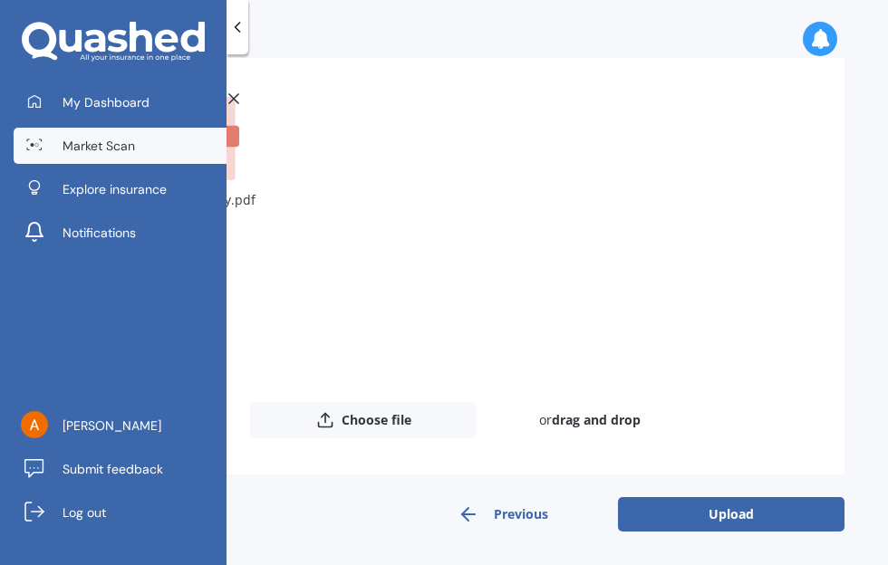
scroll to position [130, 0]
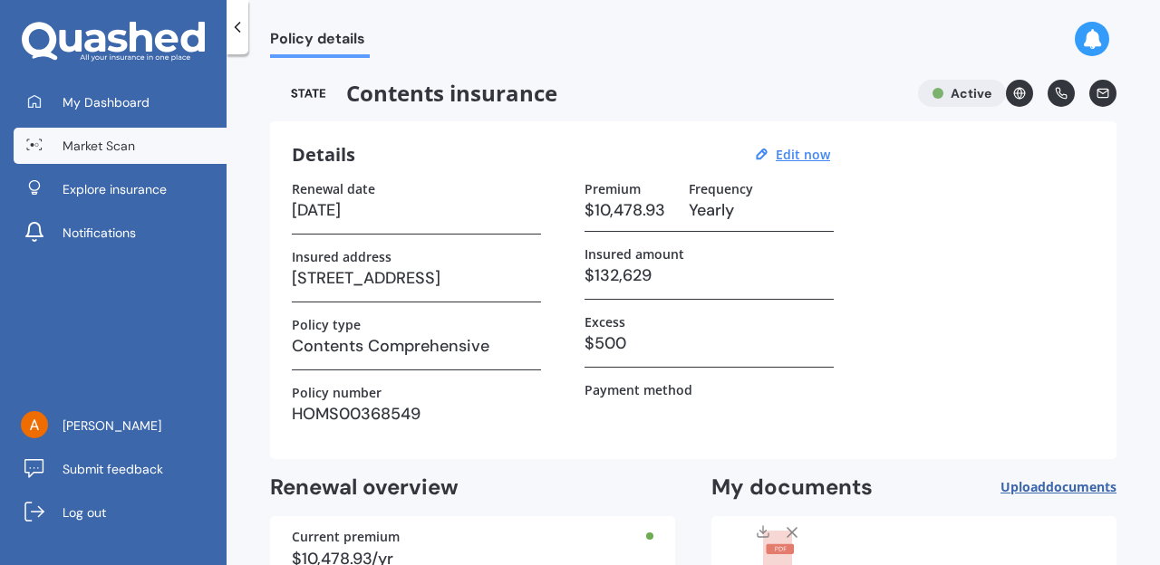
click at [124, 140] on span "Market Scan" at bounding box center [99, 146] width 72 height 18
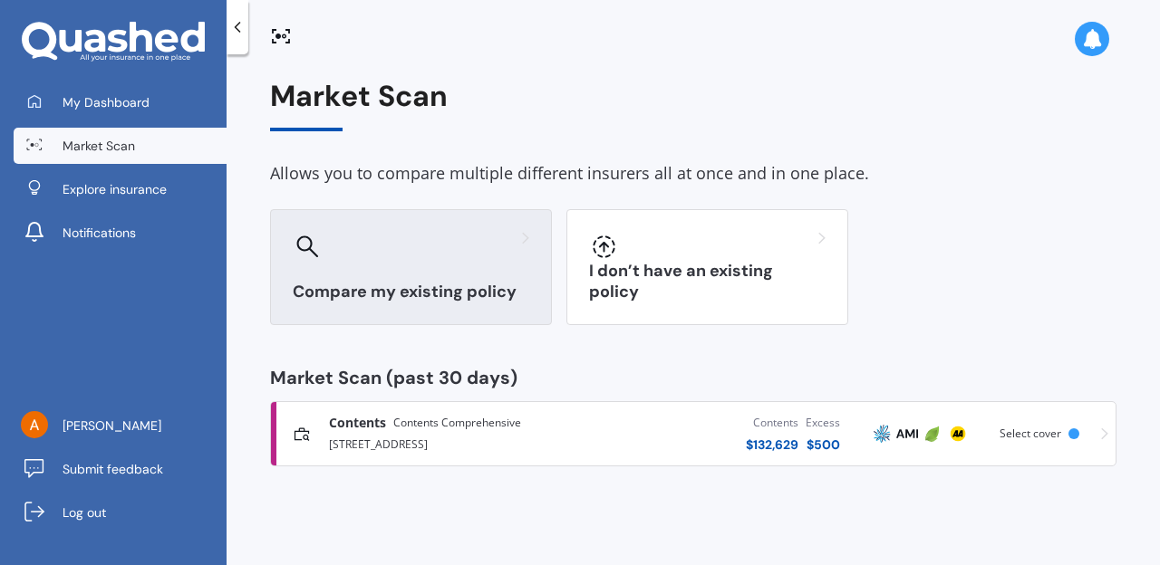
click at [403, 278] on div "Compare my existing policy" at bounding box center [411, 267] width 282 height 116
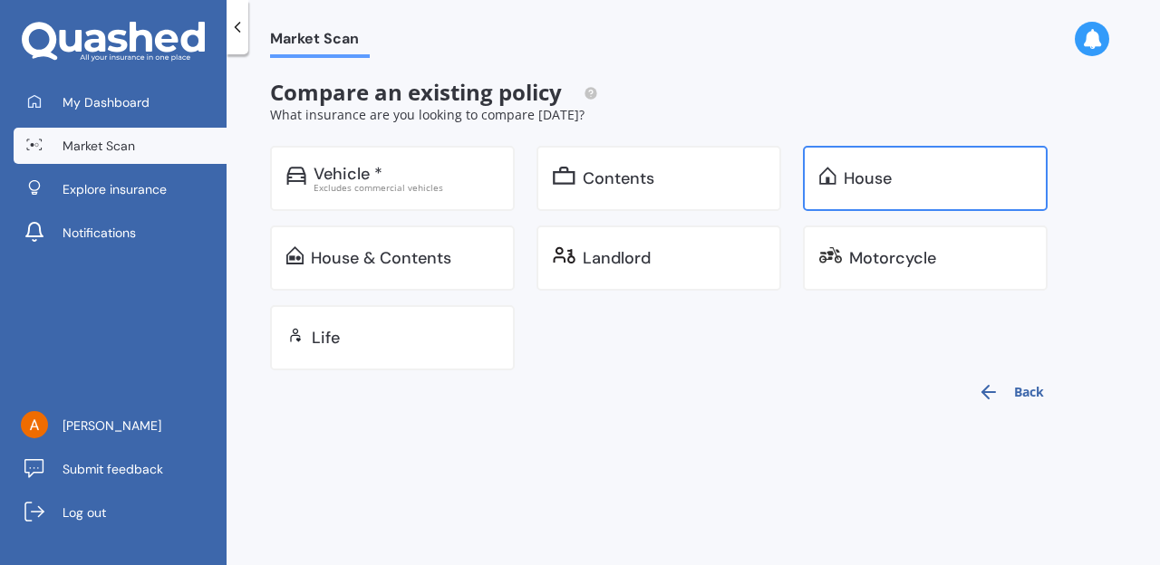
click at [867, 191] on div "House" at bounding box center [925, 178] width 245 height 65
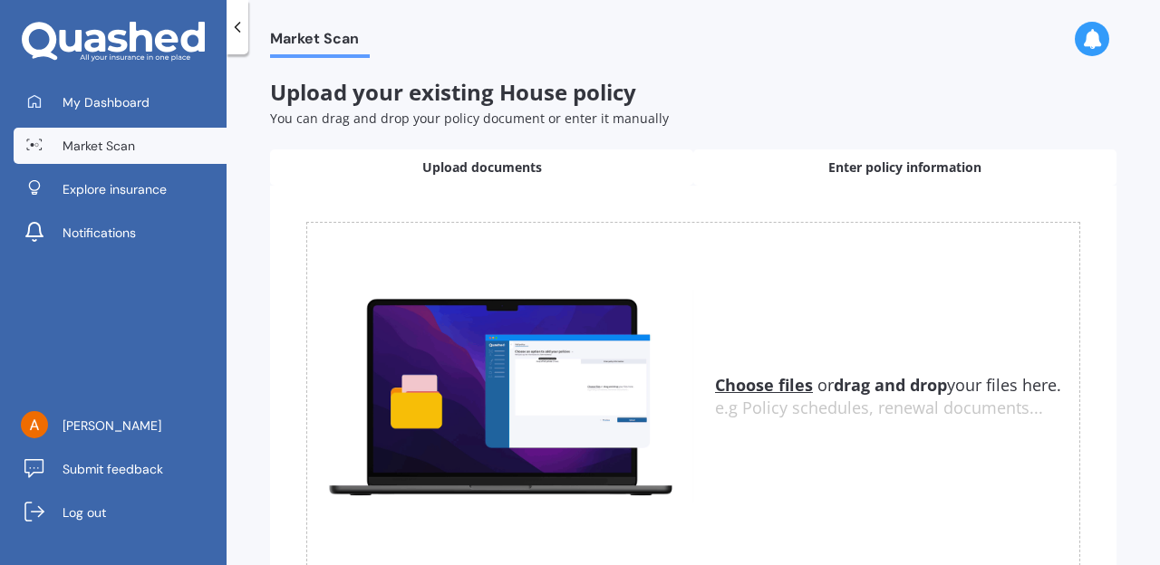
click at [887, 162] on span "Enter policy information" at bounding box center [904, 168] width 153 height 18
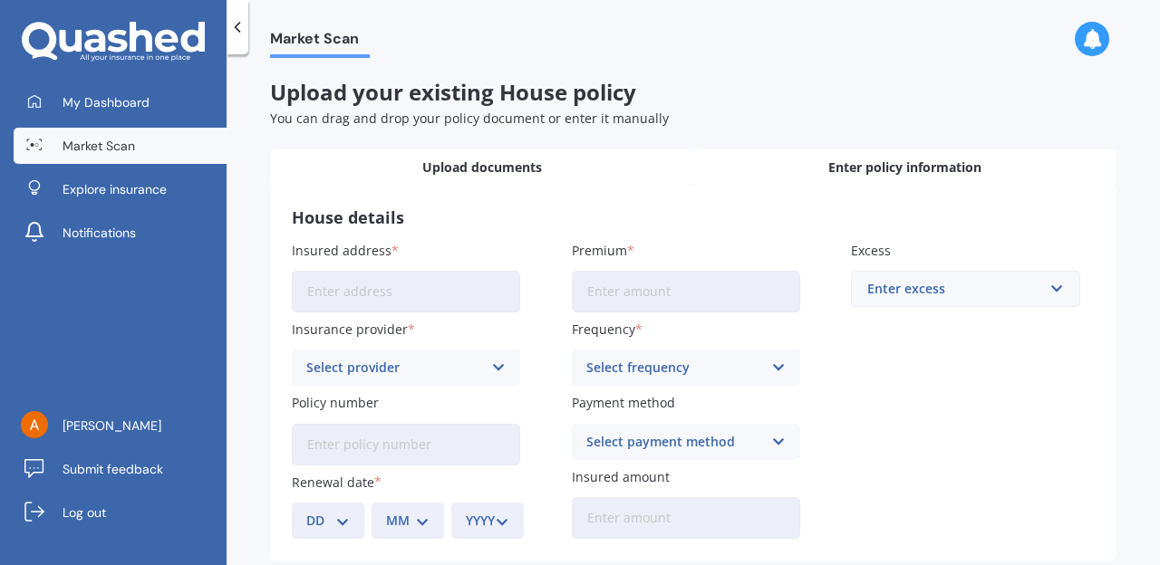
click at [499, 173] on span "Upload documents" at bounding box center [482, 168] width 120 height 18
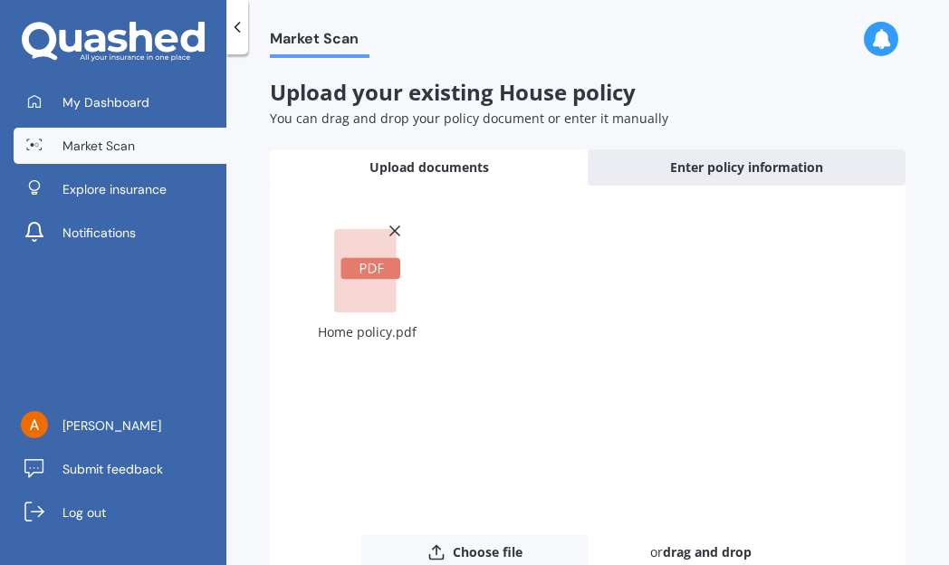
scroll to position [132, 0]
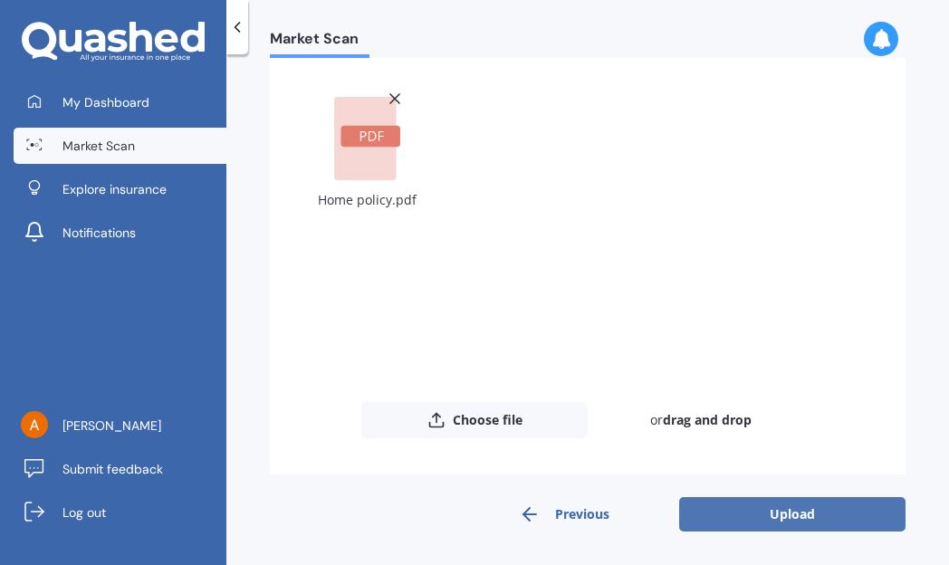
click at [779, 508] on button "Upload" at bounding box center [792, 514] width 226 height 34
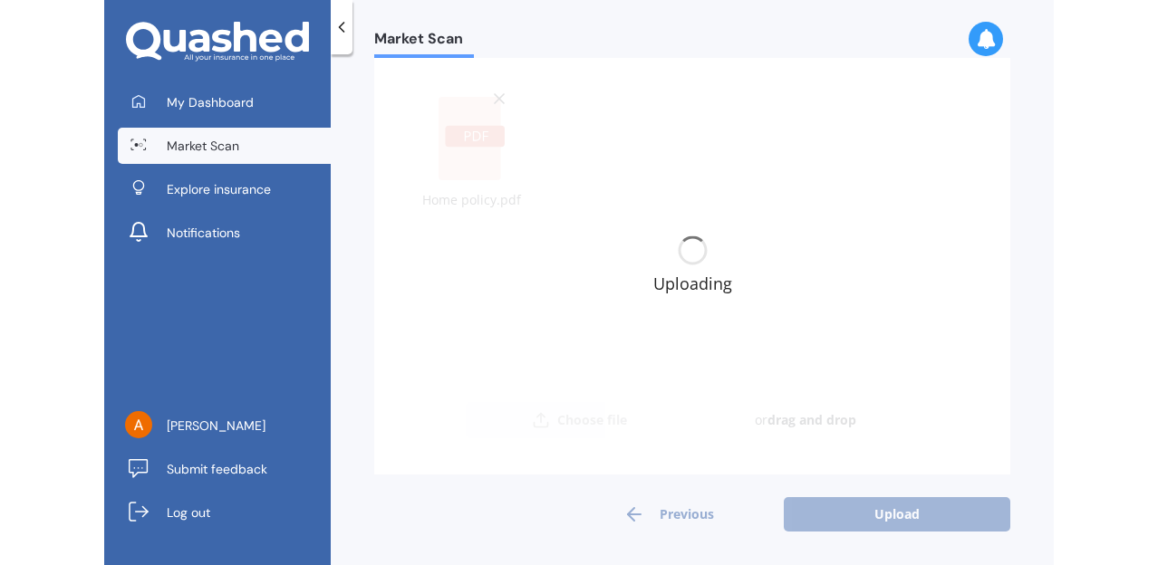
scroll to position [0, 0]
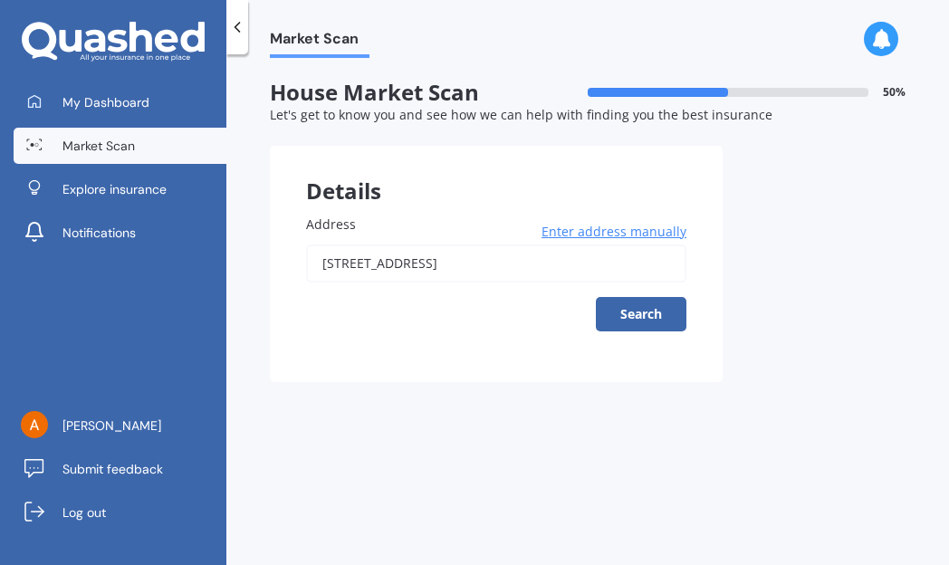
click at [633, 258] on input "[STREET_ADDRESS]" at bounding box center [496, 264] width 380 height 38
type input "[STREET_ADDRESS]"
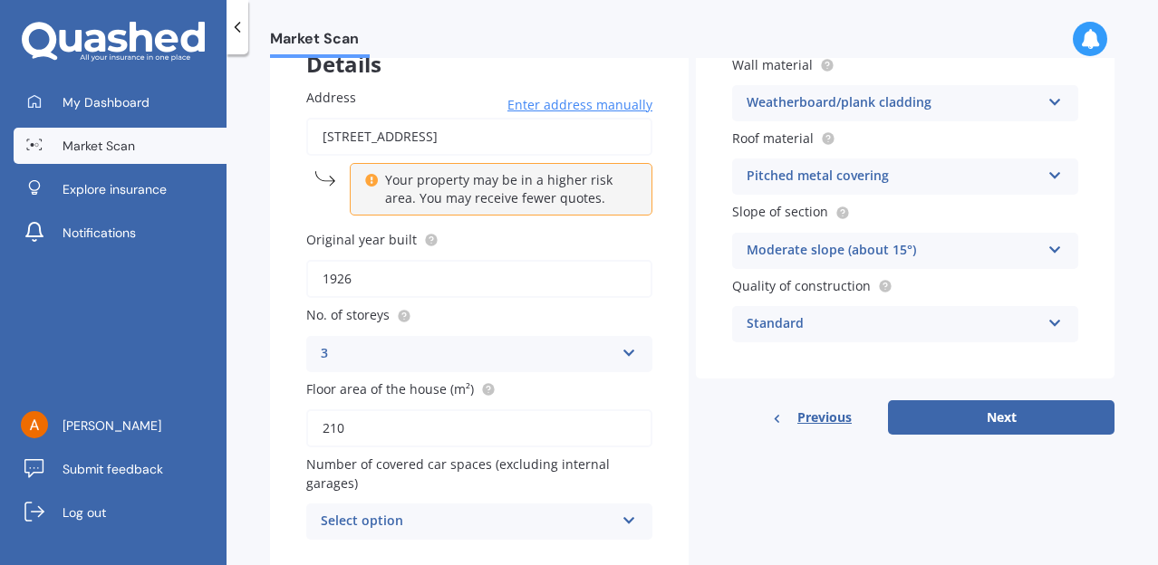
scroll to position [185, 0]
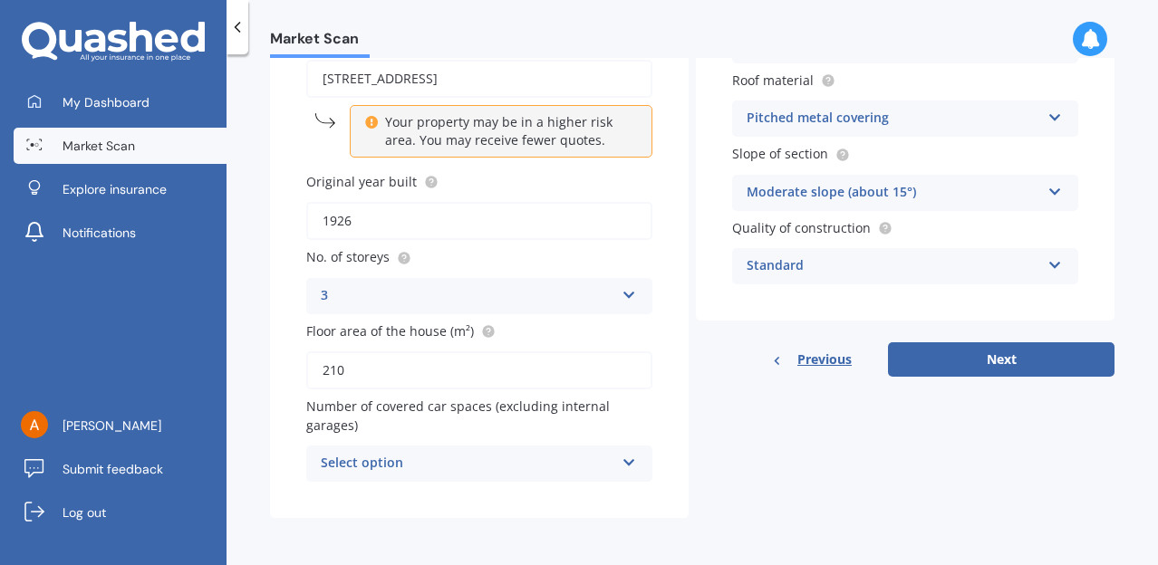
click at [623, 463] on icon at bounding box center [628, 459] width 15 height 13
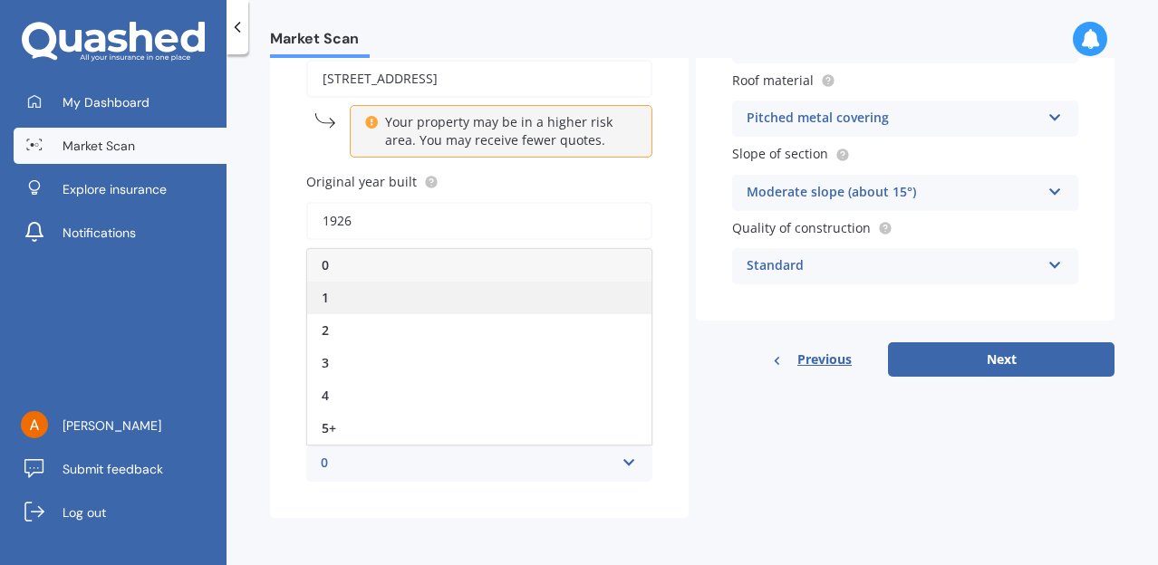
click at [401, 291] on div "1" at bounding box center [479, 298] width 344 height 33
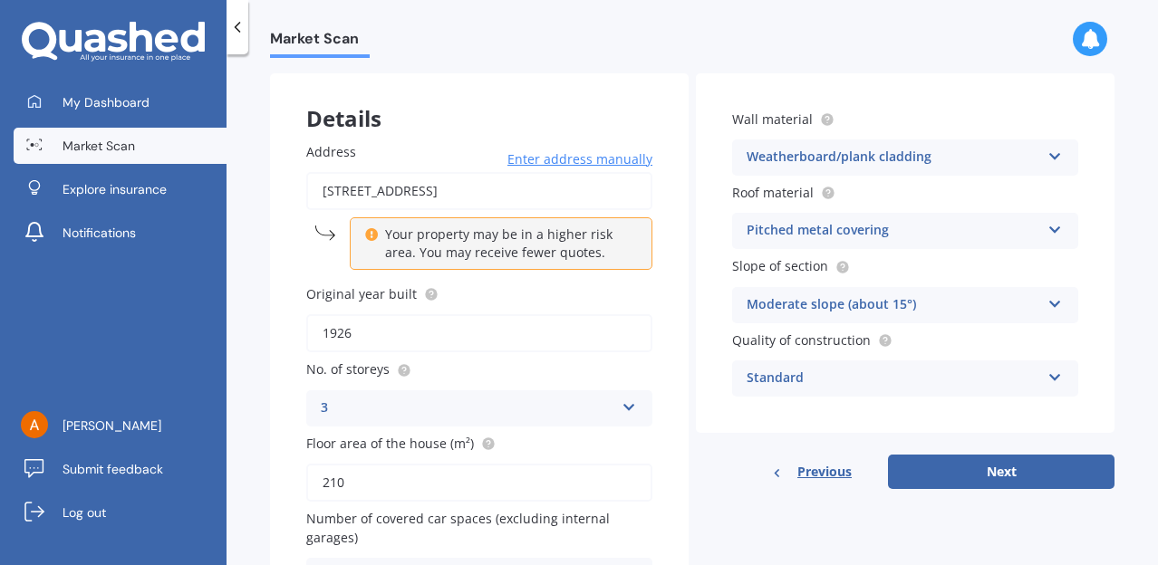
scroll to position [75, 0]
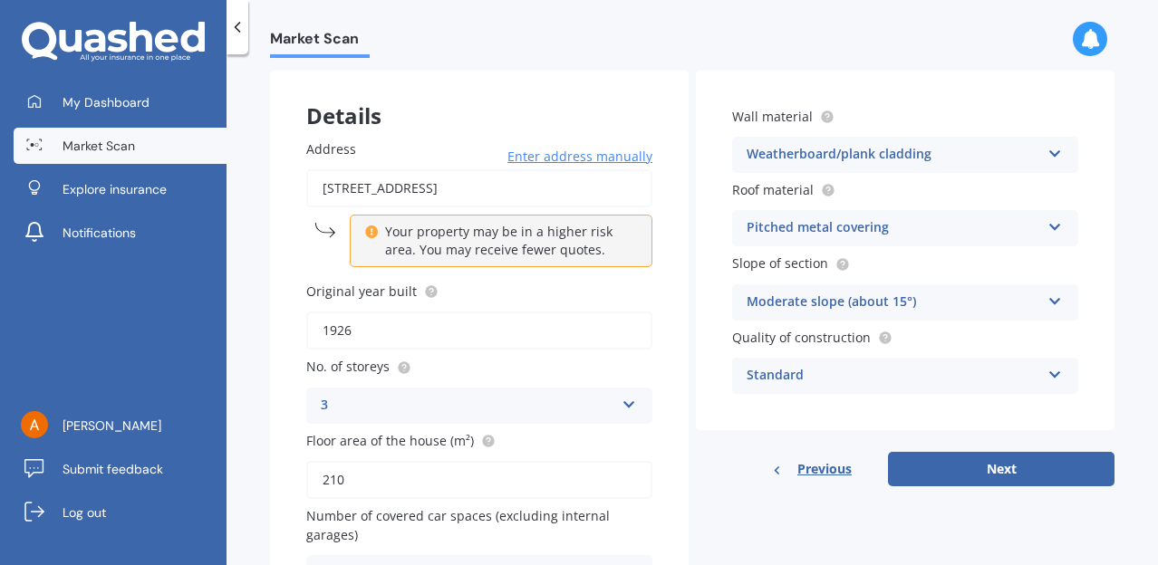
click at [755, 369] on div "Standard" at bounding box center [893, 376] width 294 height 22
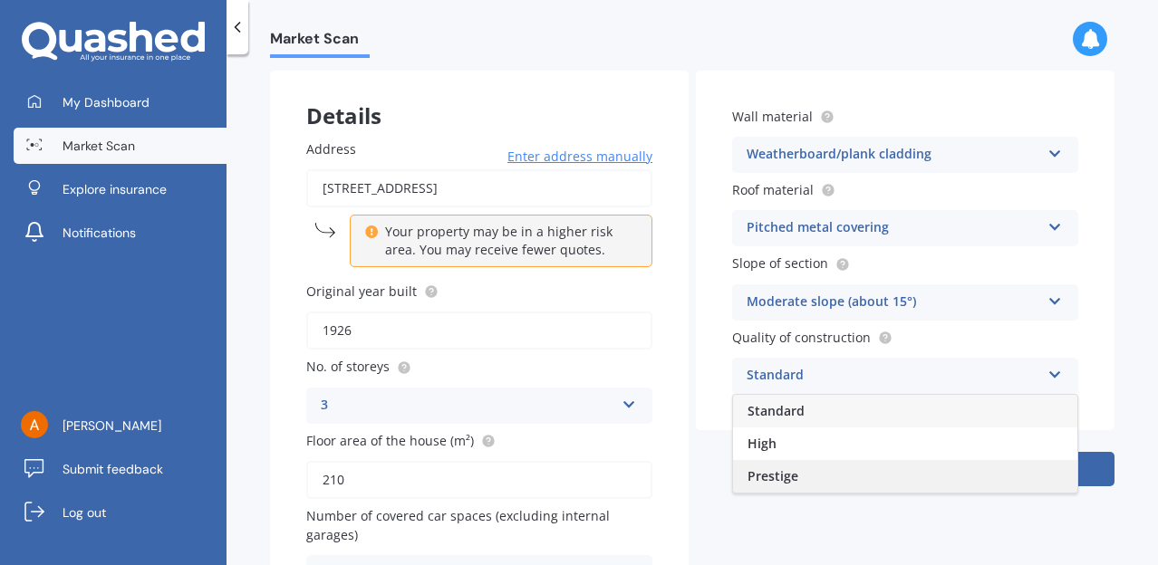
click at [767, 484] on span "Prestige" at bounding box center [772, 475] width 51 height 17
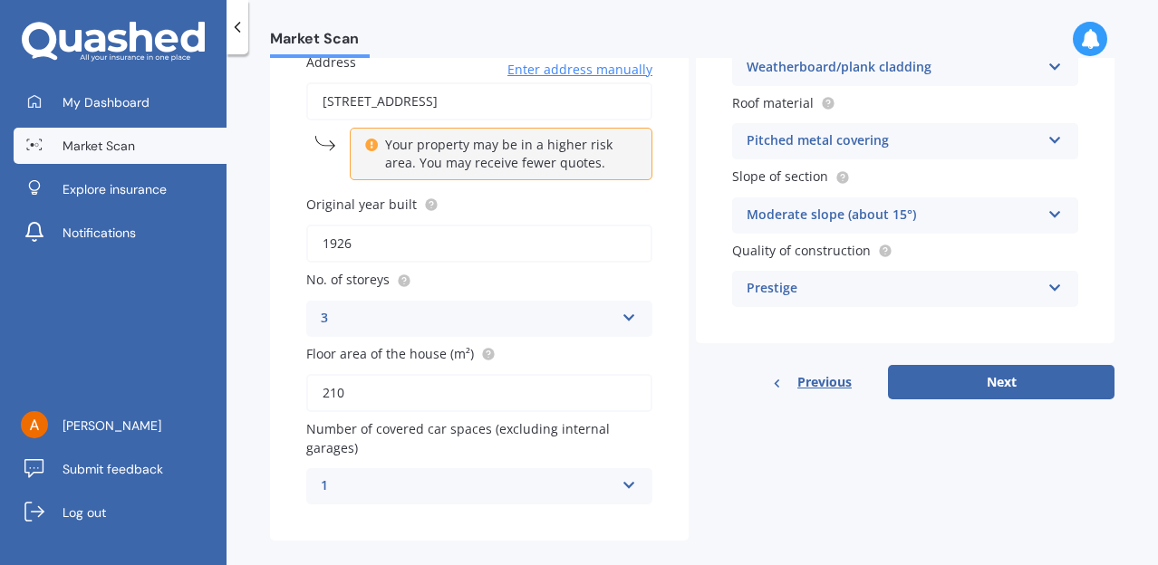
scroll to position [157, 0]
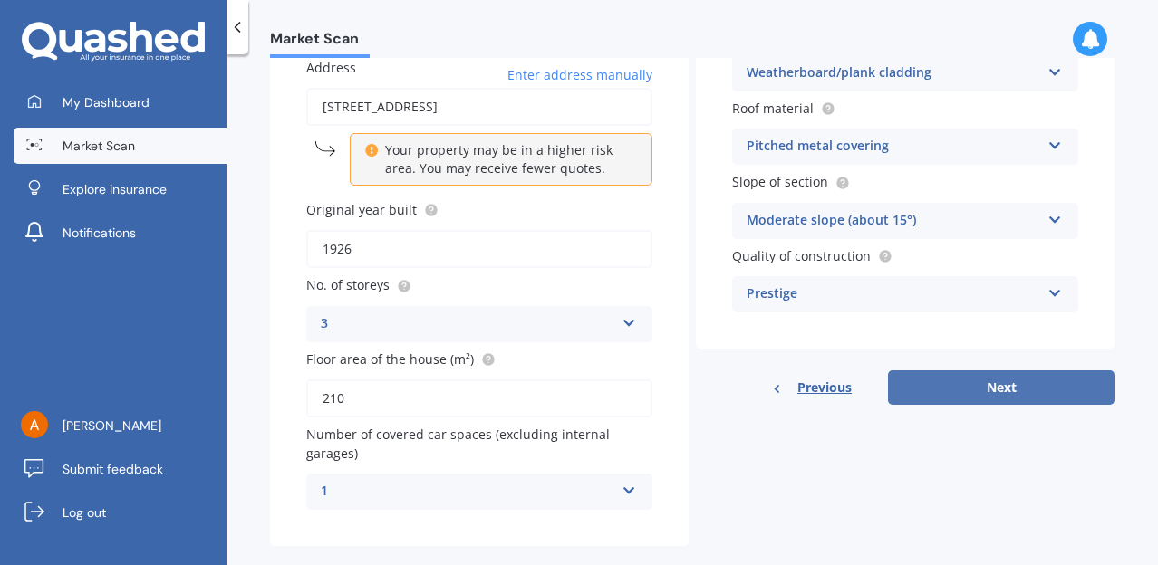
click at [994, 392] on button "Next" at bounding box center [1001, 388] width 226 height 34
select select "25"
select select "04"
select select "1970"
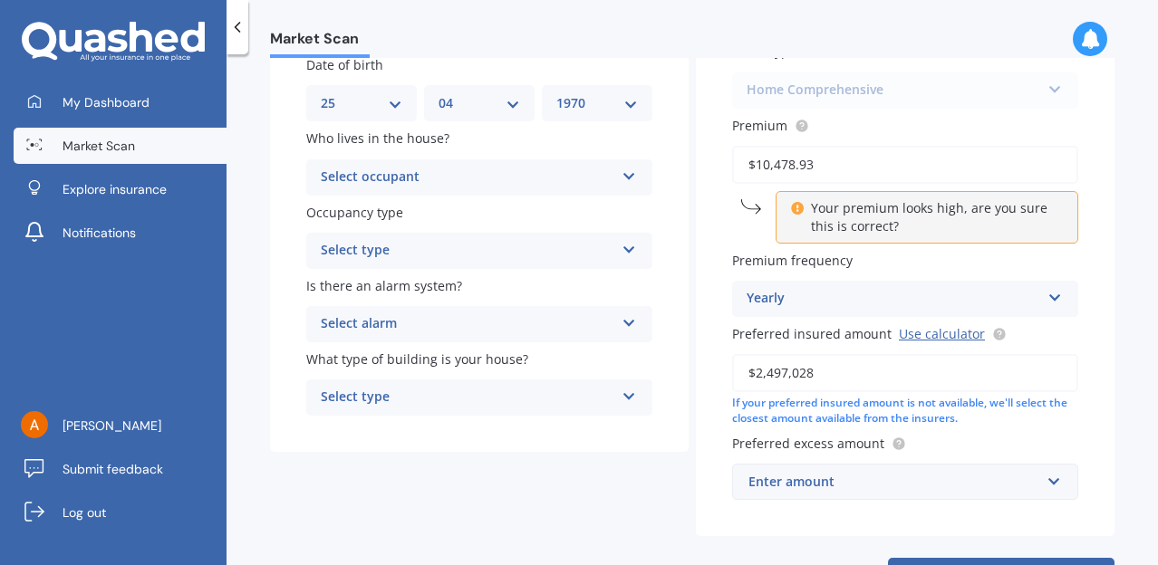
scroll to position [198, 0]
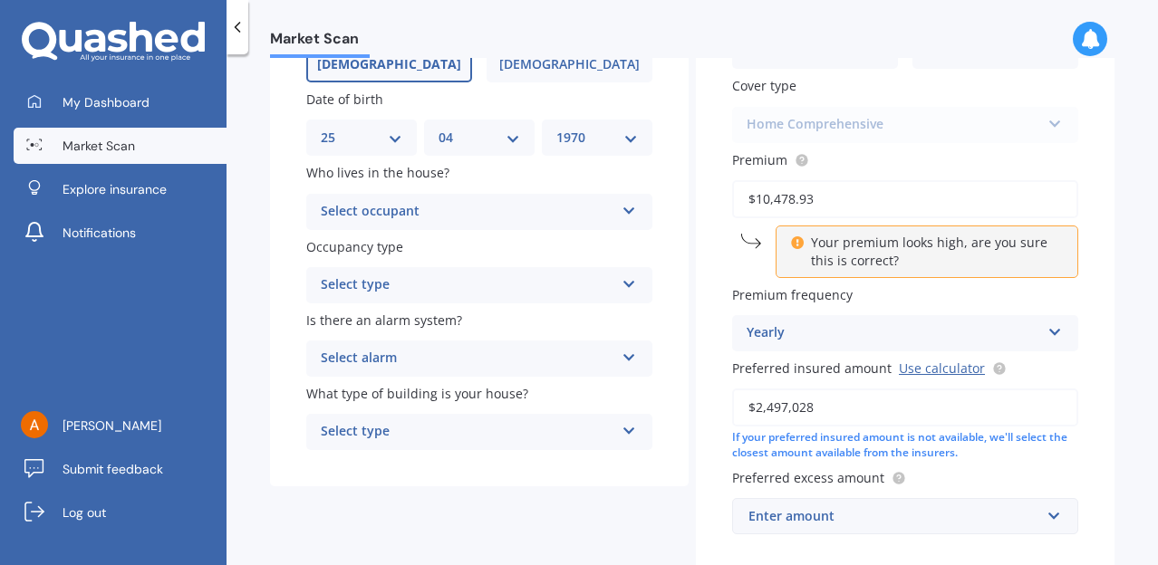
click at [458, 214] on div "Select occupant" at bounding box center [468, 212] width 294 height 22
click at [357, 250] on span "Owner" at bounding box center [342, 246] width 41 height 17
click at [428, 282] on div "Select type" at bounding box center [468, 285] width 294 height 22
click at [375, 316] on span "Permanent" at bounding box center [356, 320] width 69 height 17
click at [477, 363] on div "Select alarm" at bounding box center [468, 359] width 294 height 22
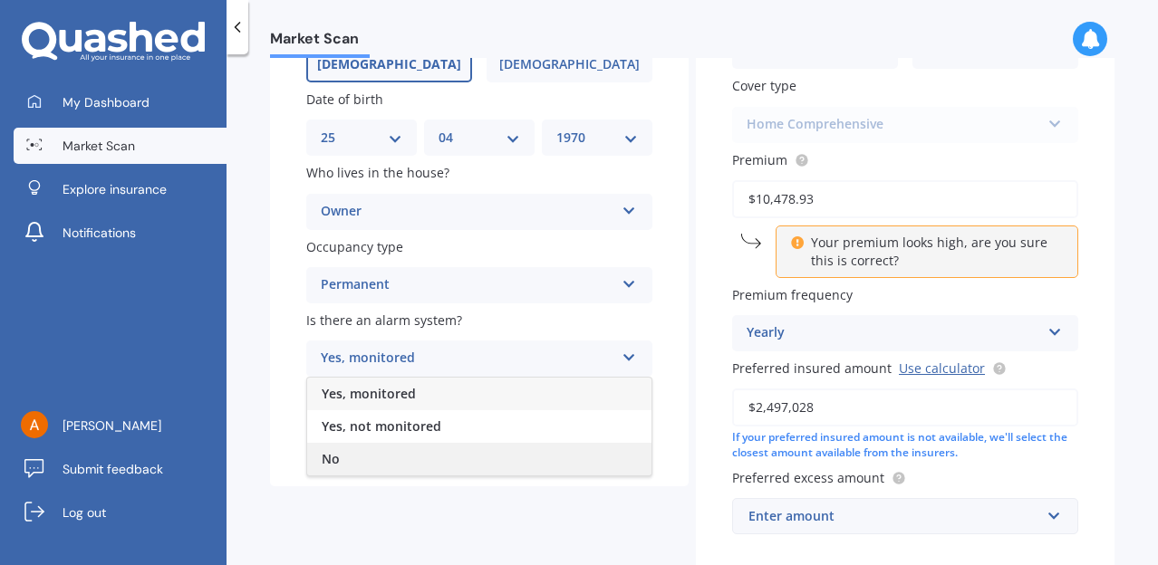
click at [360, 454] on div "No" at bounding box center [479, 459] width 344 height 33
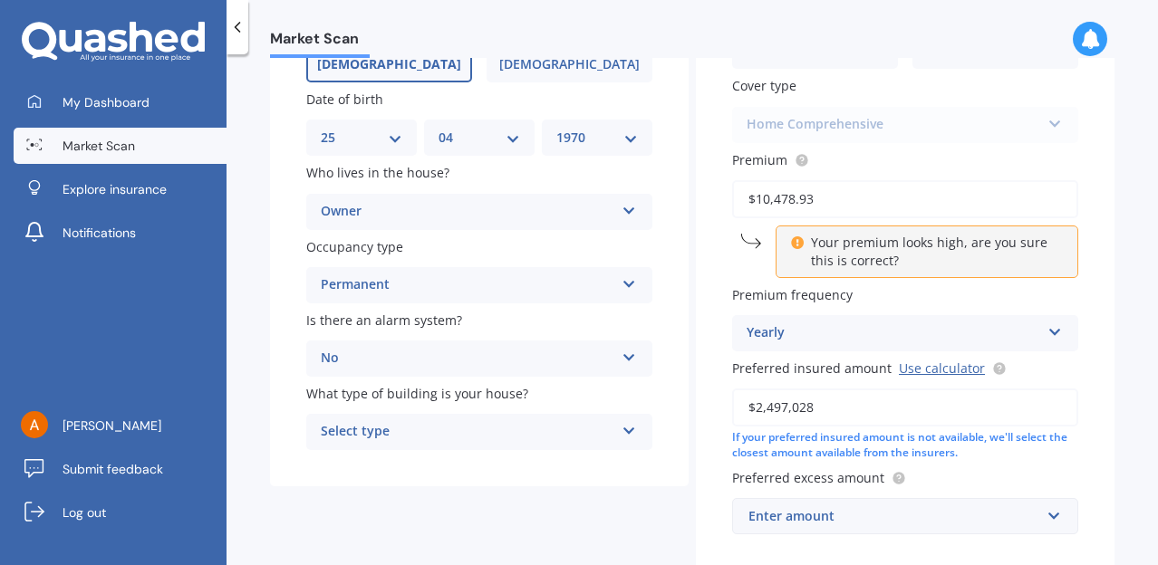
click at [401, 438] on div "Select type" at bounding box center [468, 432] width 294 height 22
click at [395, 456] on div "Freestanding" at bounding box center [479, 467] width 344 height 33
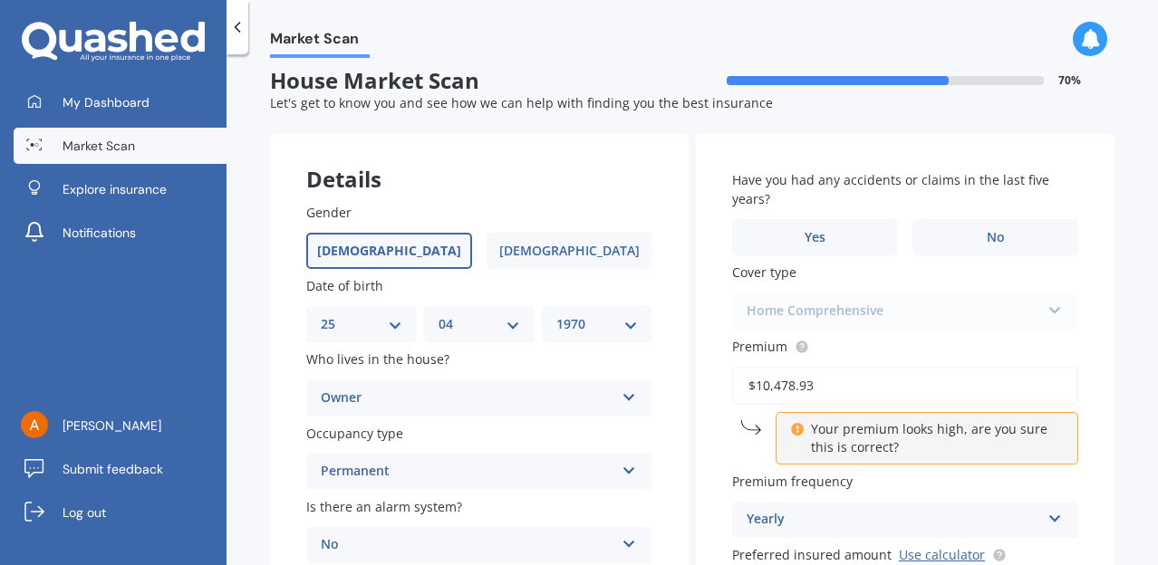
scroll to position [0, 0]
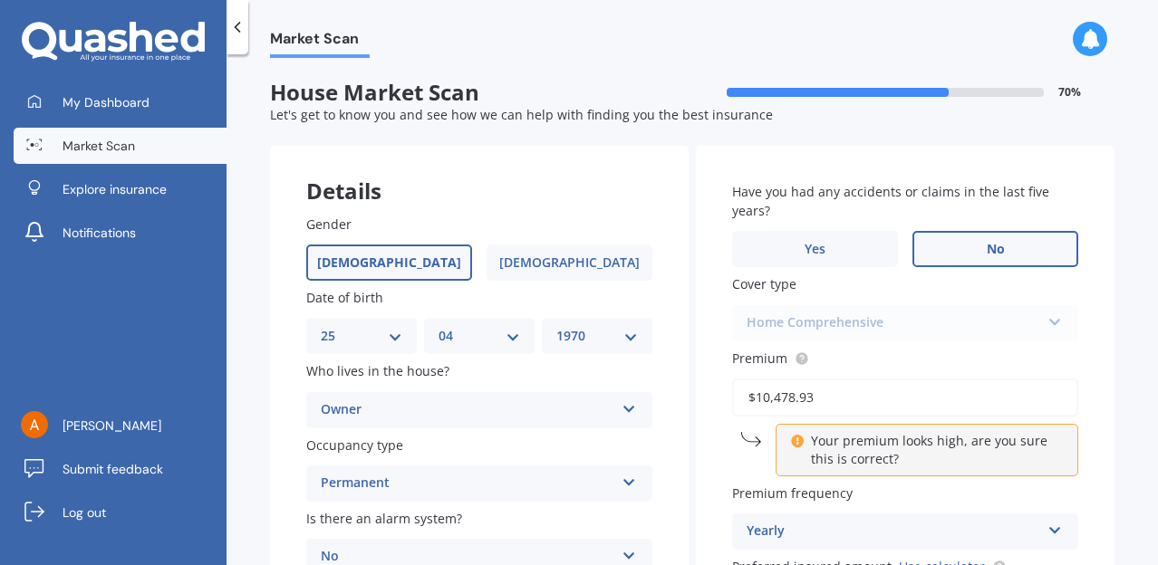
click at [1016, 249] on label "No" at bounding box center [995, 249] width 166 height 36
click at [0, 0] on input "No" at bounding box center [0, 0] width 0 height 0
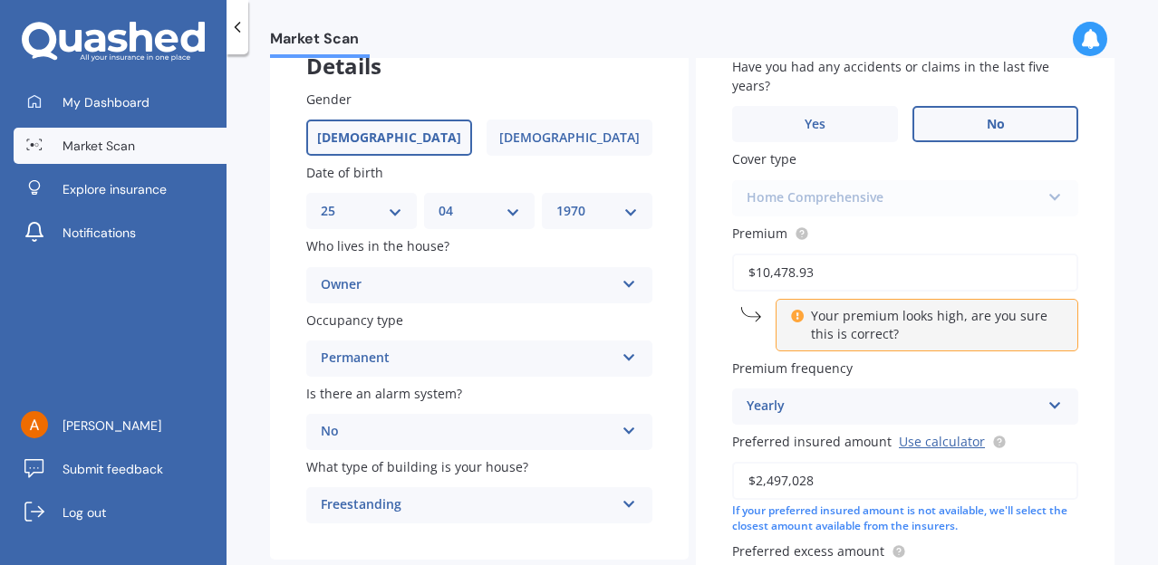
scroll to position [232, 0]
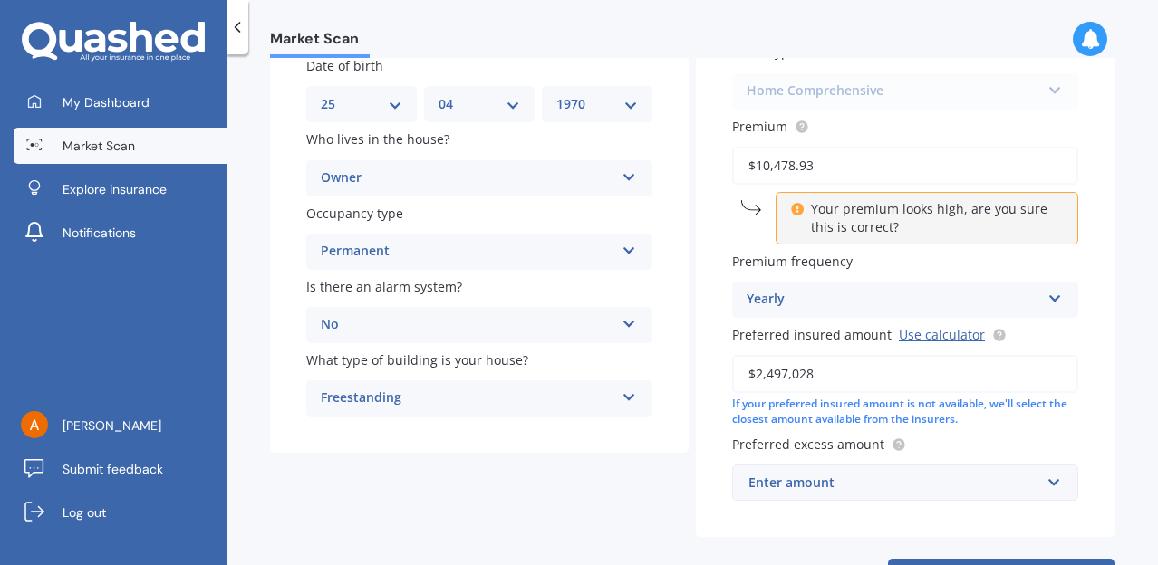
drag, startPoint x: 883, startPoint y: 375, endPoint x: 735, endPoint y: 373, distance: 148.6
click at [735, 373] on input "$2,497,028" at bounding box center [905, 374] width 346 height 38
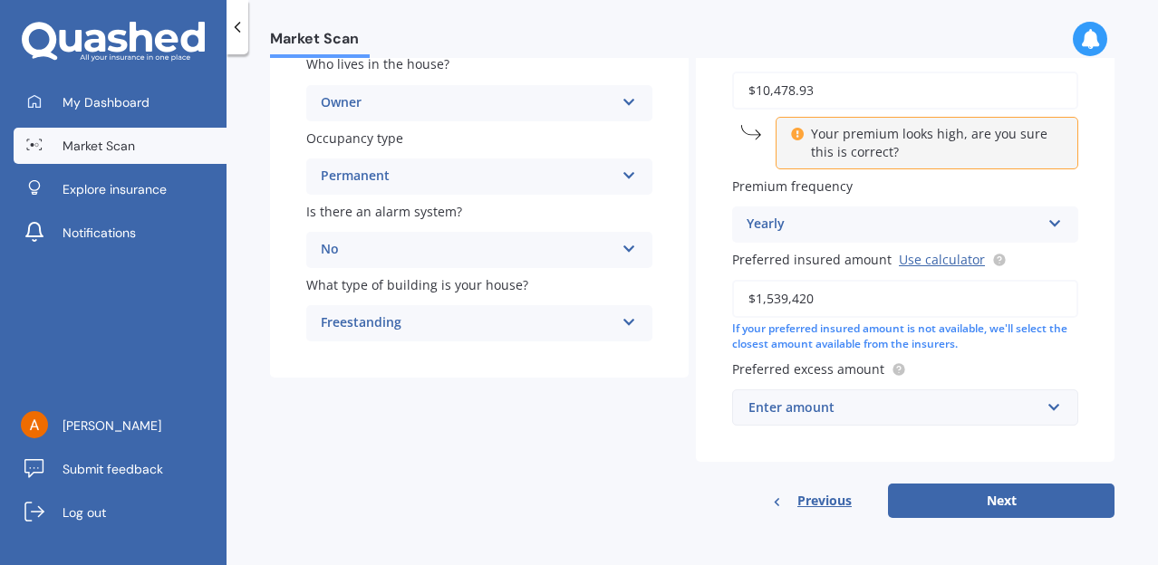
type input "$1,539,420"
click at [822, 409] on div "Enter amount" at bounding box center [894, 408] width 292 height 20
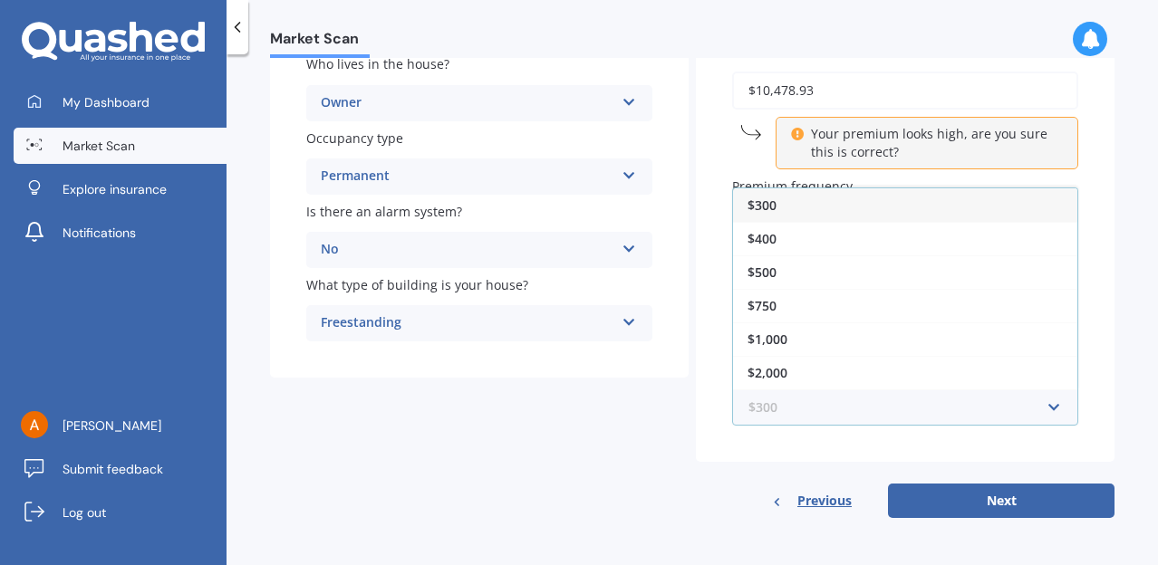
click at [822, 409] on input "text" at bounding box center [899, 407] width 330 height 34
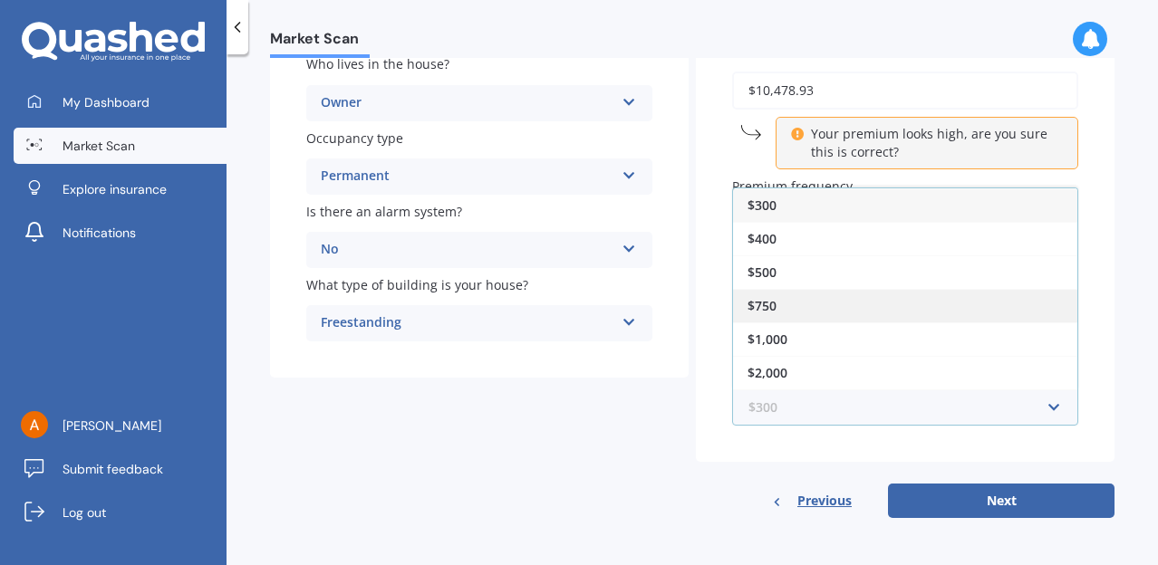
scroll to position [33, 0]
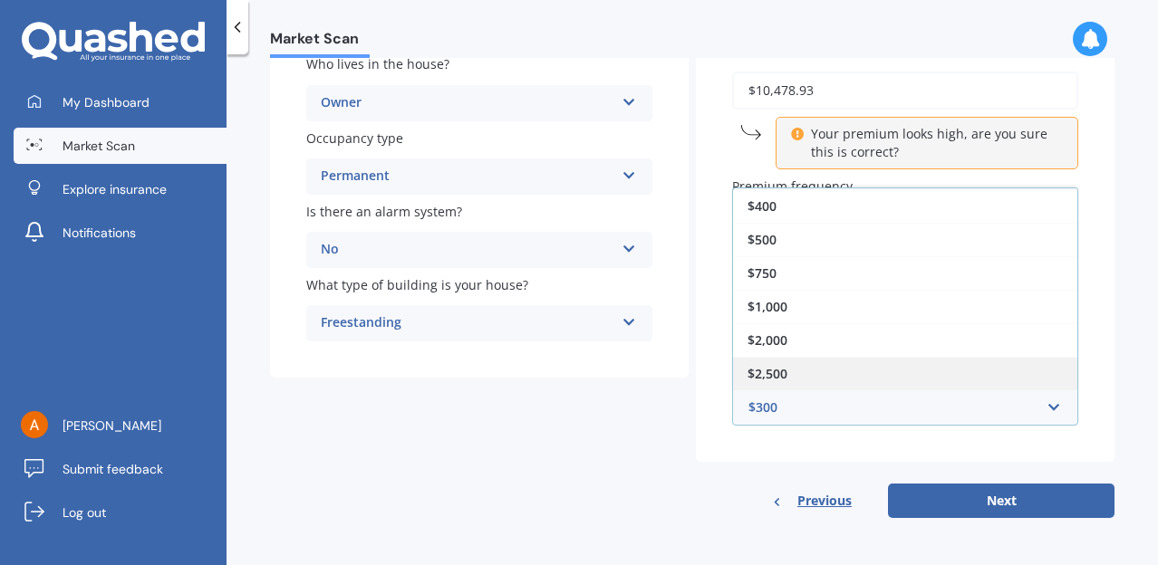
click at [801, 378] on div "$2,500" at bounding box center [905, 374] width 344 height 34
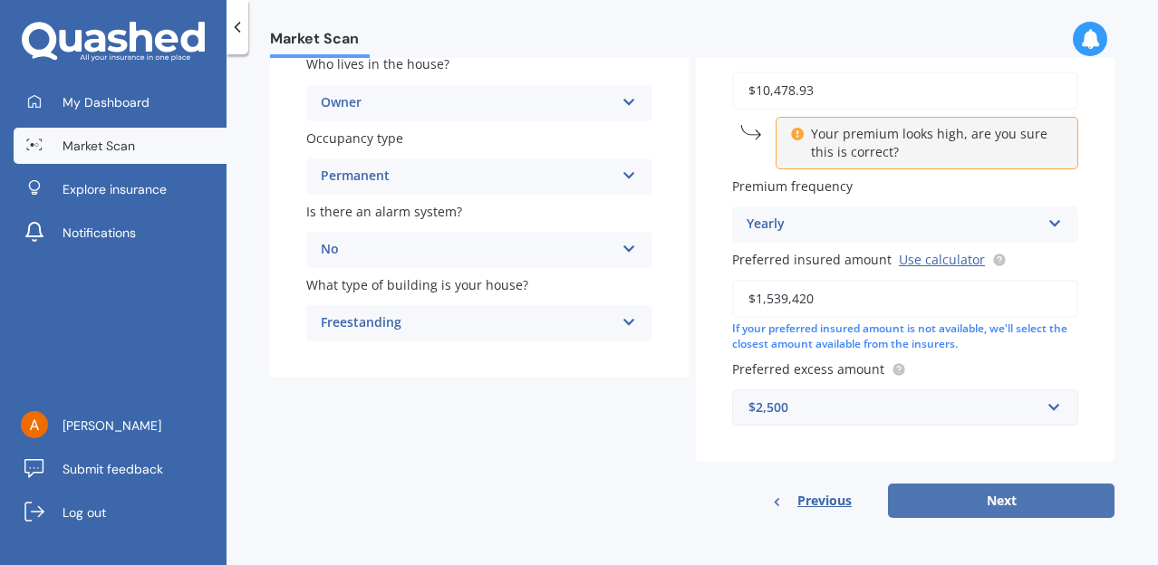
click at [1008, 505] on button "Next" at bounding box center [1001, 501] width 226 height 34
select select "25"
select select "04"
select select "1970"
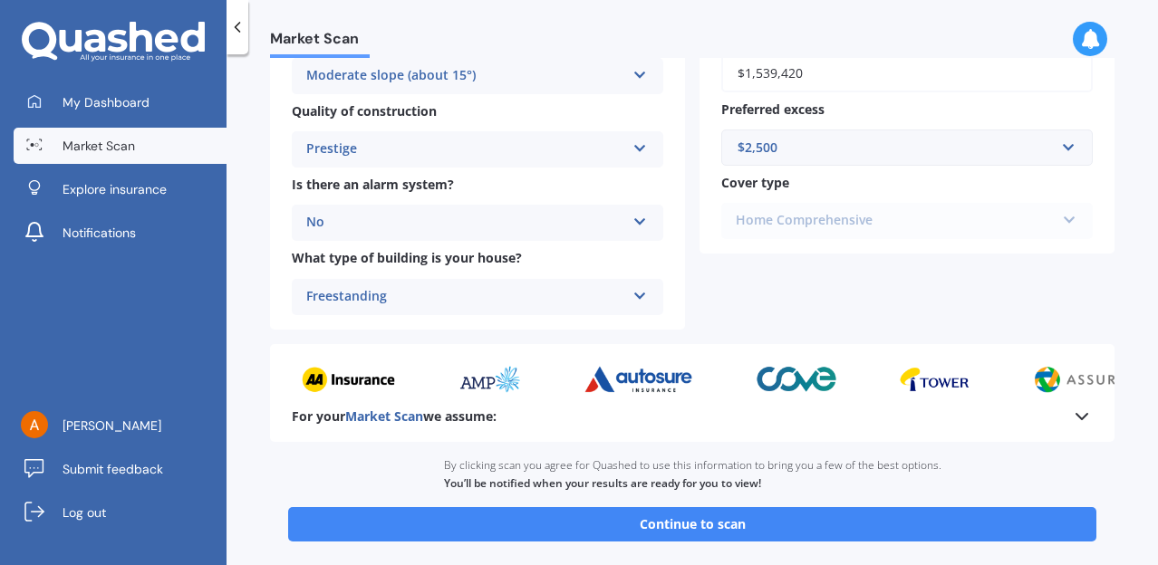
scroll to position [736, 0]
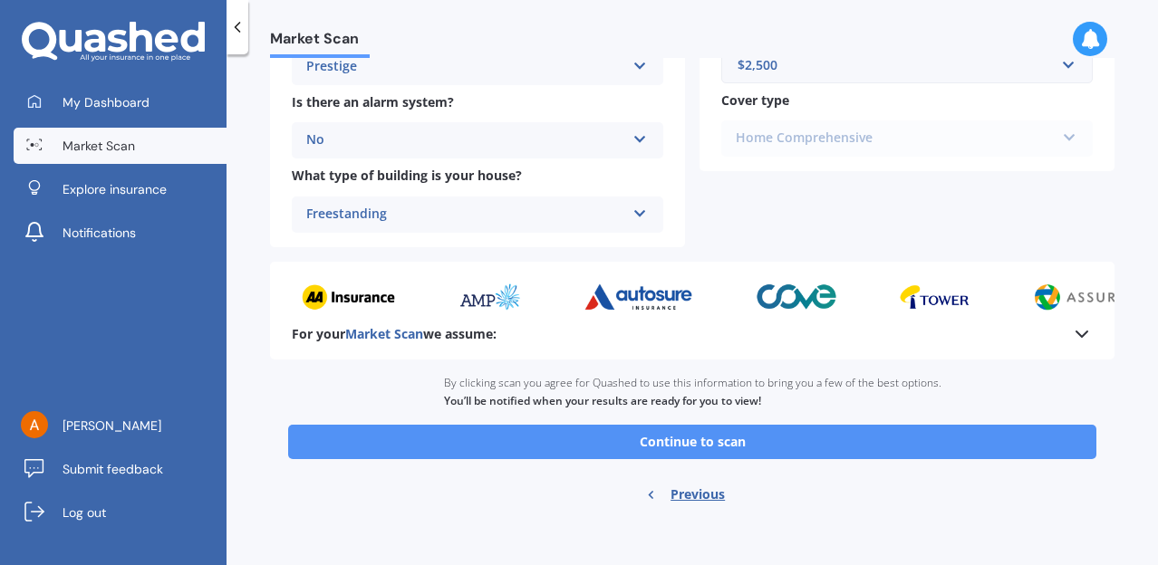
click at [693, 445] on button "Continue to scan" at bounding box center [692, 442] width 808 height 34
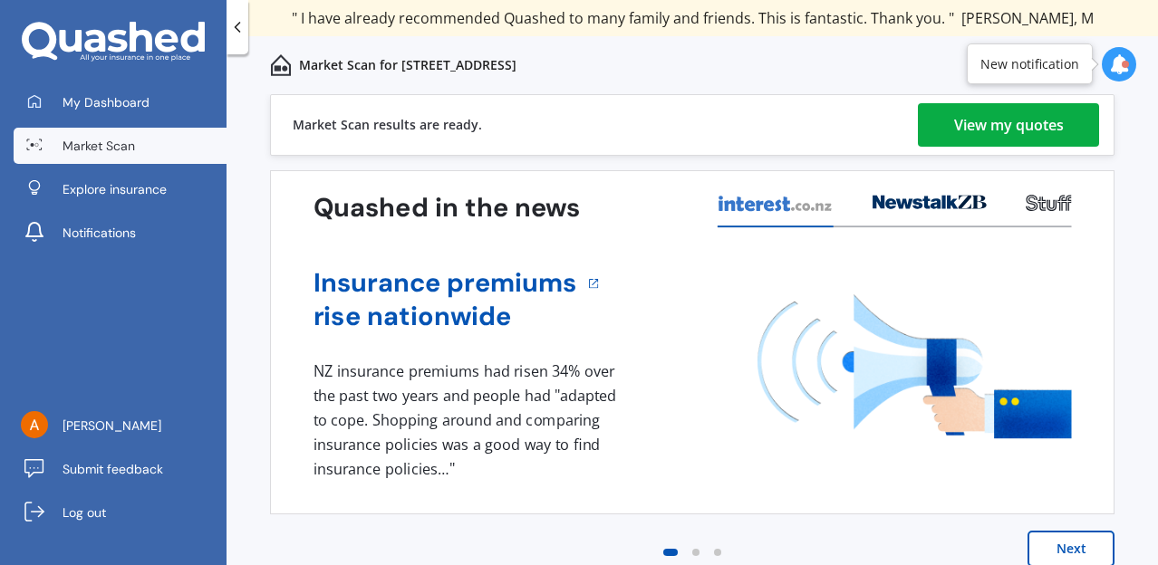
click at [994, 122] on div "View my quotes" at bounding box center [1009, 124] width 110 height 43
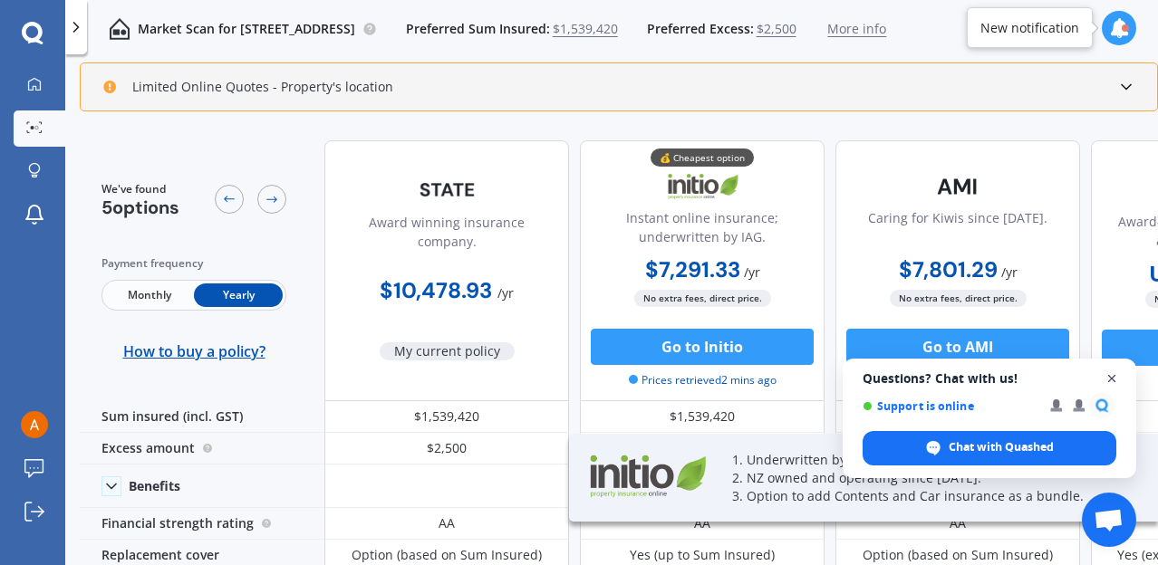
click at [1117, 379] on span "Close chat" at bounding box center [1112, 379] width 23 height 23
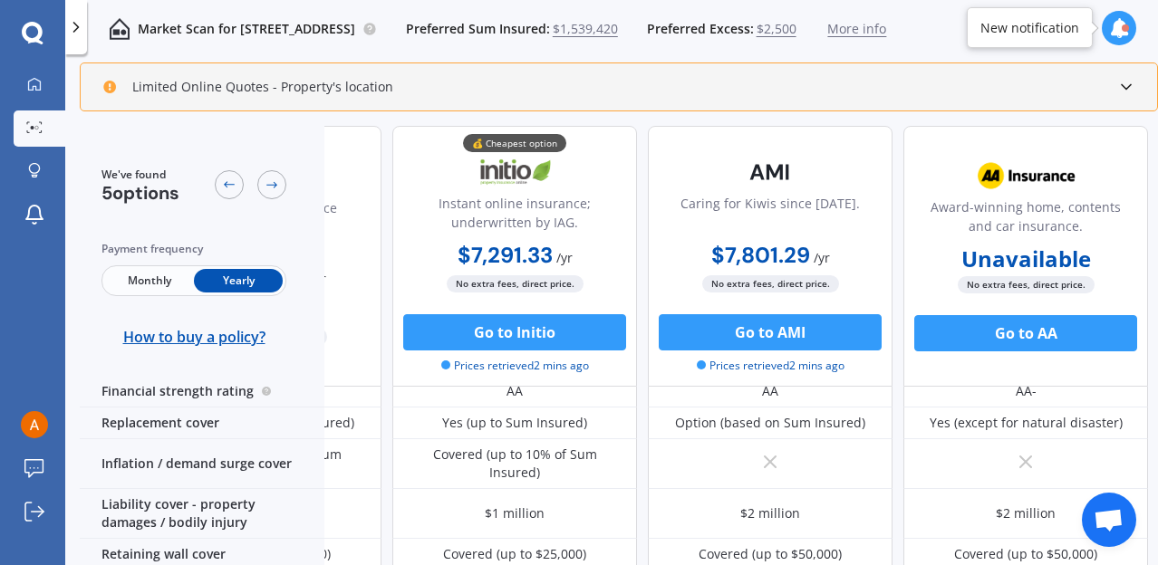
scroll to position [30, 188]
